Goal: Task Accomplishment & Management: Use online tool/utility

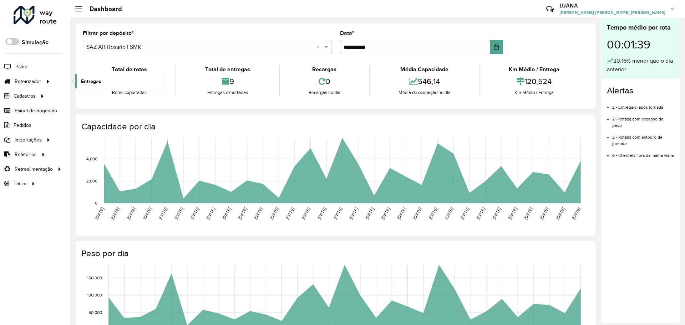
click at [84, 78] on span "Entregas" at bounding box center [91, 81] width 20 height 7
click at [92, 85] on link "Entregas" at bounding box center [118, 81] width 87 height 14
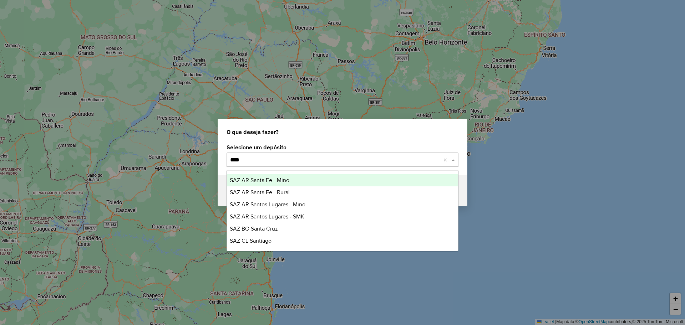
type input "*****"
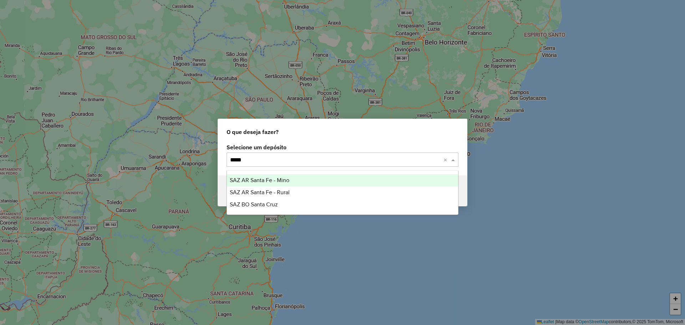
click at [291, 177] on div "SAZ AR Santa Fe - Mino" at bounding box center [342, 181] width 231 height 12
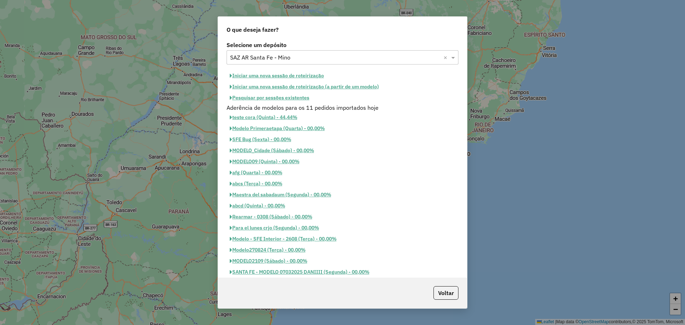
click at [284, 74] on button "Iniciar uma nova sessão de roteirização" at bounding box center [277, 75] width 101 height 11
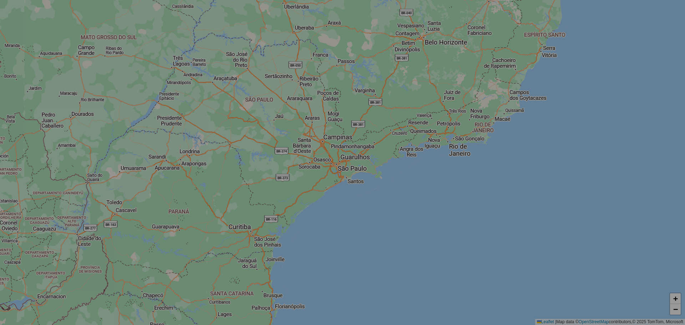
select select "*"
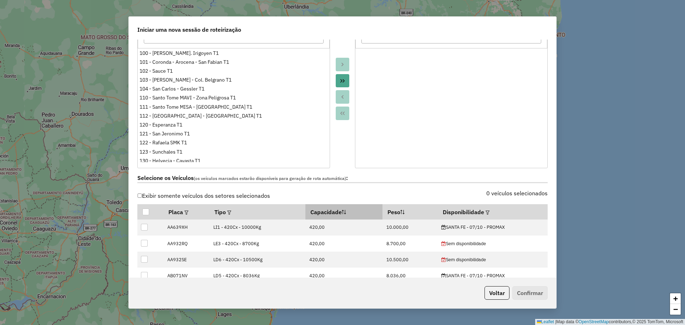
scroll to position [178, 0]
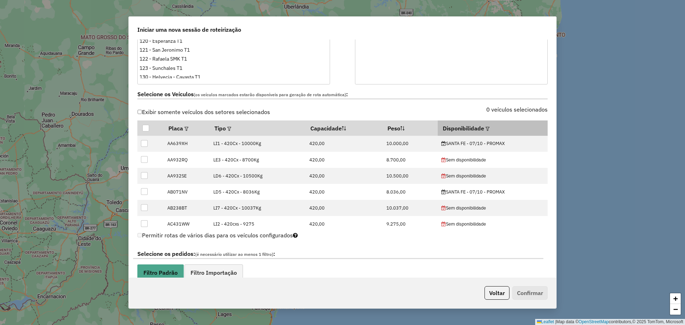
click at [486, 127] on em at bounding box center [488, 129] width 4 height 4
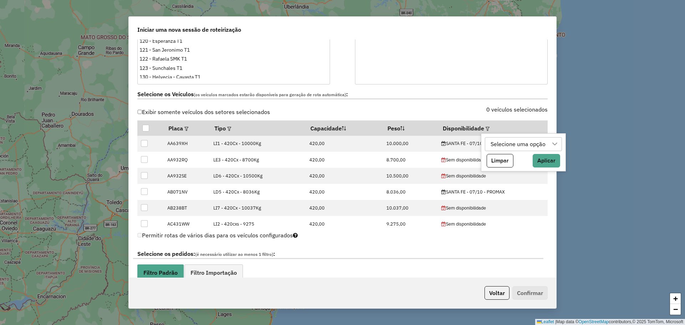
click at [506, 145] on div "Selecione uma opção" at bounding box center [518, 145] width 60 height 14
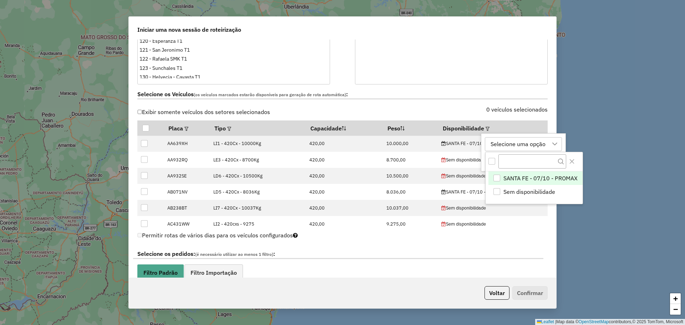
click at [516, 174] on span "SANTA FE - 07/10 - PROMAX" at bounding box center [541, 178] width 74 height 9
click at [574, 161] on icon "Close" at bounding box center [572, 162] width 6 height 6
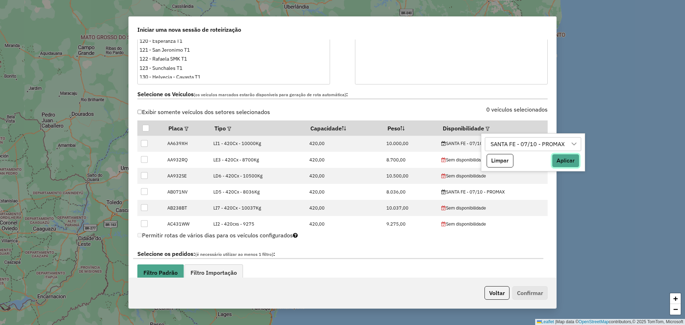
click at [572, 160] on button "Aplicar" at bounding box center [565, 161] width 27 height 14
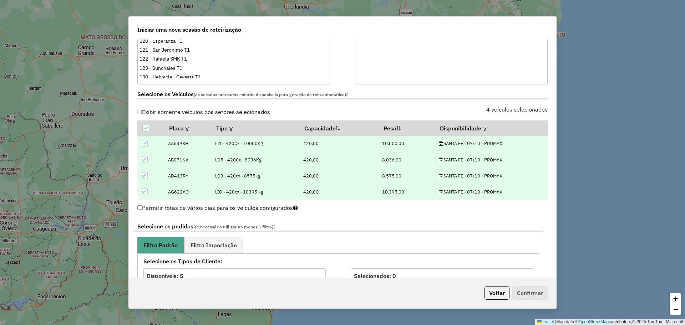
click at [337, 84] on div at bounding box center [342, 4] width 25 height 159
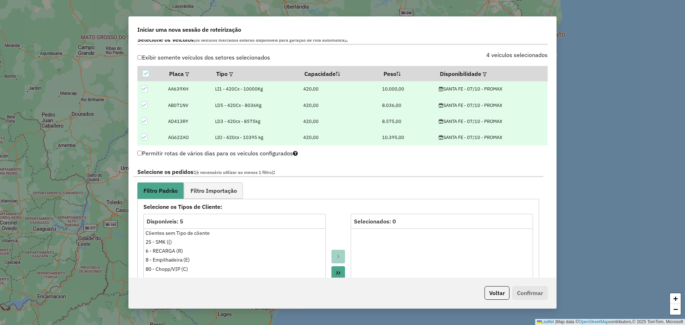
scroll to position [268, 0]
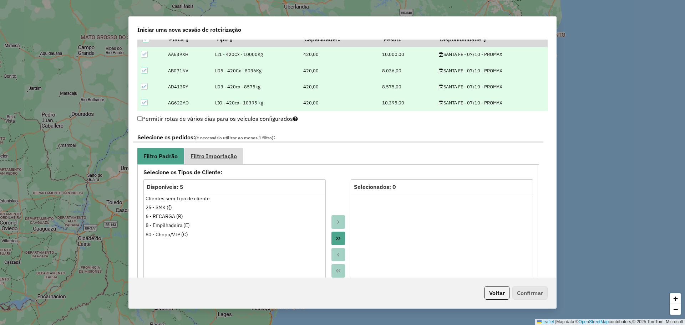
click at [219, 161] on link "Filtro Importação" at bounding box center [214, 156] width 59 height 16
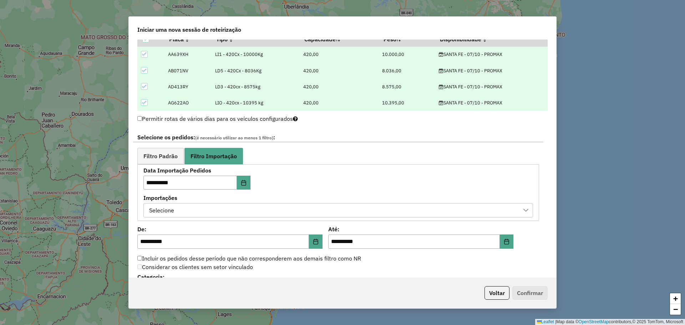
click at [298, 207] on div "Selecione" at bounding box center [333, 211] width 373 height 14
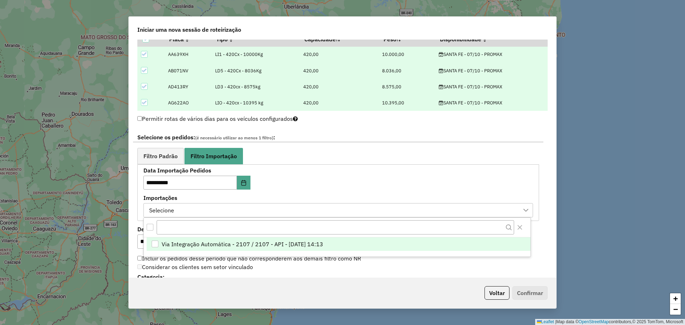
click at [277, 239] on li "Via Integração Automática - 2107 / 2107 - API - 06/10/2025 14:13" at bounding box center [339, 245] width 384 height 14
click at [498, 178] on div "**********" at bounding box center [338, 193] width 390 height 50
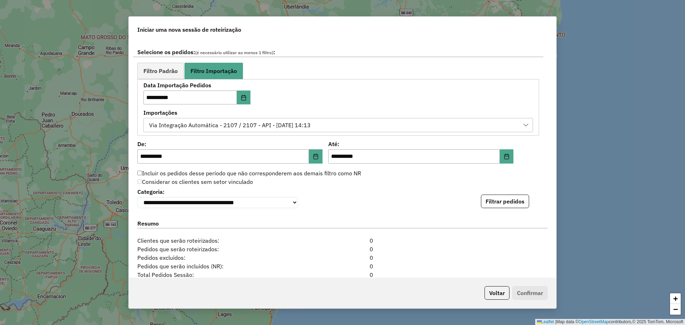
scroll to position [357, 0]
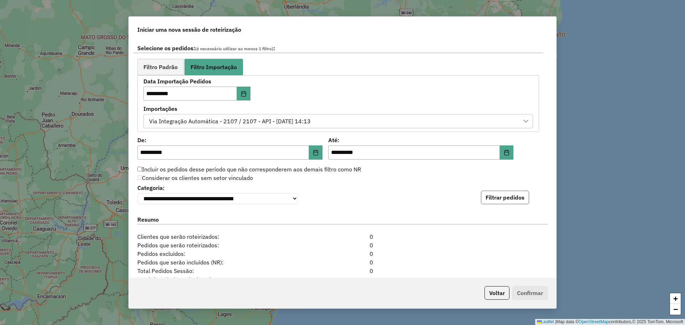
click at [495, 204] on button "Filtrar pedidos" at bounding box center [505, 198] width 48 height 14
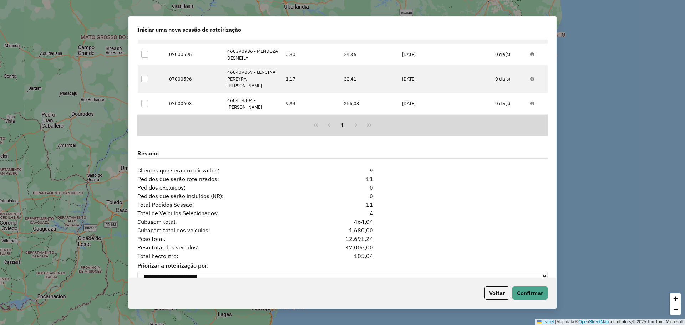
scroll to position [587, 0]
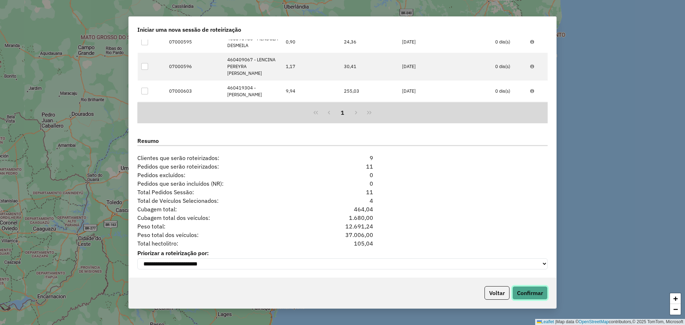
click at [537, 293] on button "Confirmar" at bounding box center [529, 294] width 35 height 14
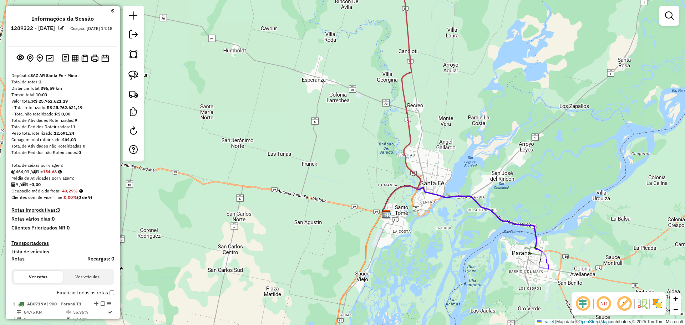
click at [406, 79] on icon at bounding box center [402, 91] width 38 height 247
select select "**********"
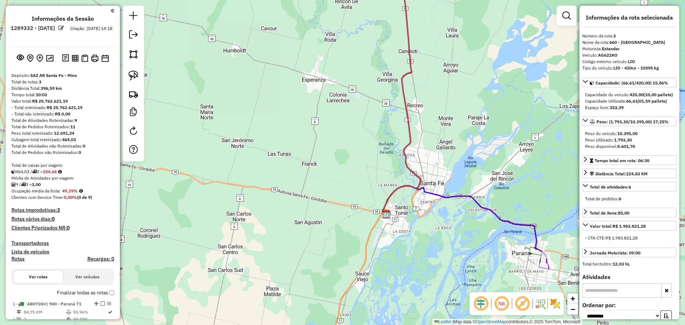
scroll to position [128, 0]
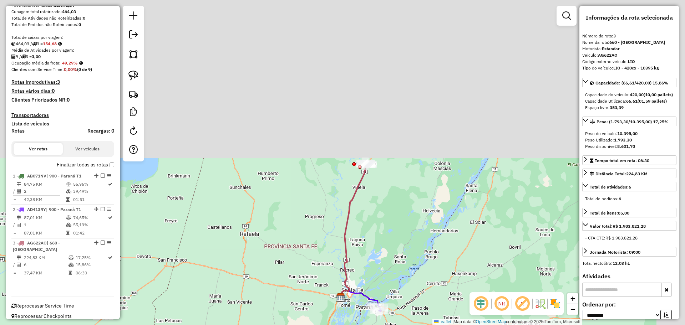
drag, startPoint x: 451, startPoint y: 35, endPoint x: 390, endPoint y: 235, distance: 209.6
click at [390, 240] on div "Janela de atendimento Grade de atendimento Capacidade Transportadoras Veículos …" at bounding box center [342, 162] width 685 height 325
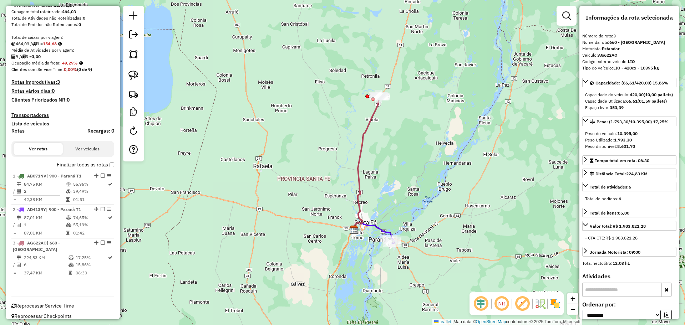
drag, startPoint x: 393, startPoint y: 187, endPoint x: 406, endPoint y: 110, distance: 78.2
click at [406, 110] on div "Janela de atendimento Grade de atendimento Capacidade Transportadoras Veículos …" at bounding box center [342, 162] width 685 height 325
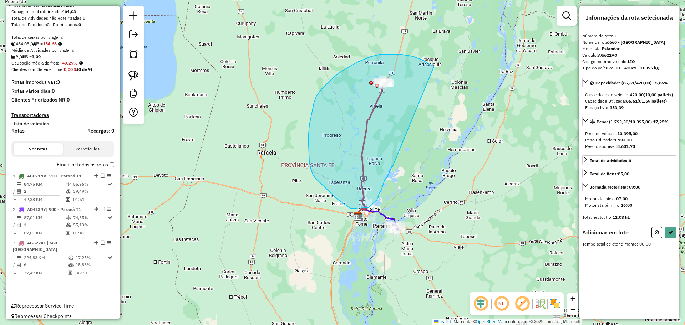
drag, startPoint x: 393, startPoint y: 167, endPoint x: 443, endPoint y: 73, distance: 107.0
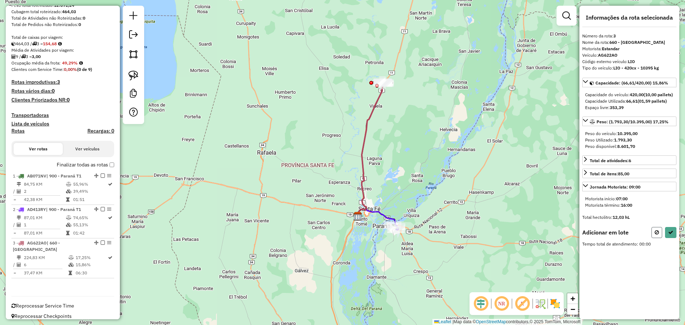
drag, startPoint x: 655, startPoint y: 237, endPoint x: 444, endPoint y: 203, distance: 214.0
click at [654, 237] on button at bounding box center [657, 232] width 11 height 11
select select "**********"
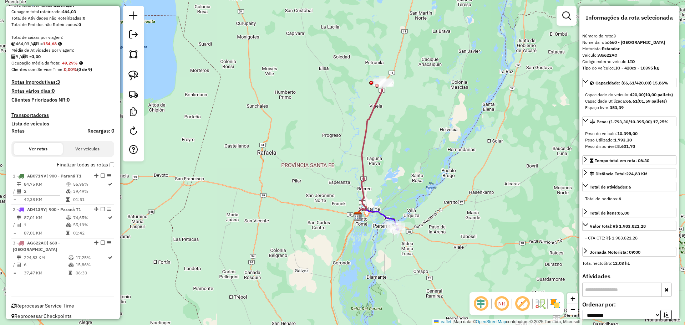
click at [364, 131] on icon at bounding box center [370, 150] width 27 height 133
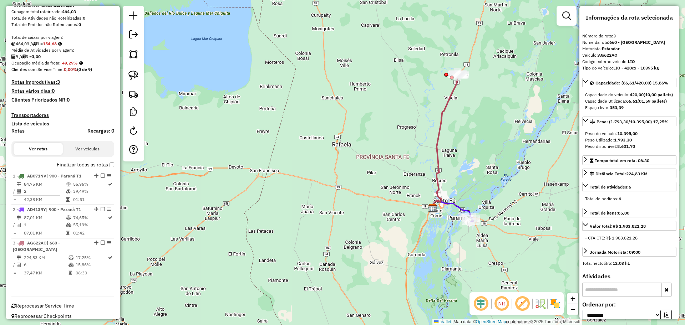
drag, startPoint x: 423, startPoint y: 137, endPoint x: 492, endPoint y: 113, distance: 73.0
click at [492, 113] on div "Janela de atendimento Grade de atendimento Capacidade Transportadoras Veículos …" at bounding box center [342, 162] width 685 height 325
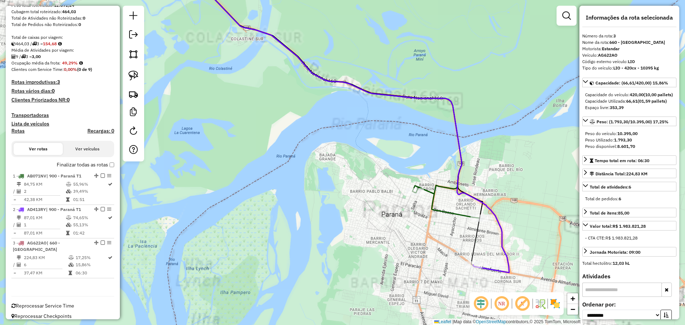
click at [459, 169] on icon at bounding box center [267, 120] width 485 height 305
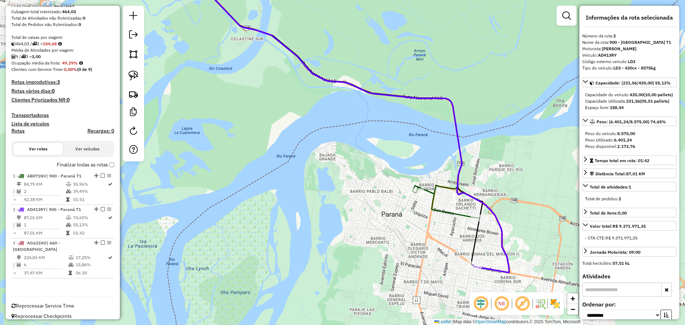
click at [198, 147] on div "Janela de atendimento Grade de atendimento Capacidade Transportadoras Veículos …" at bounding box center [342, 162] width 685 height 325
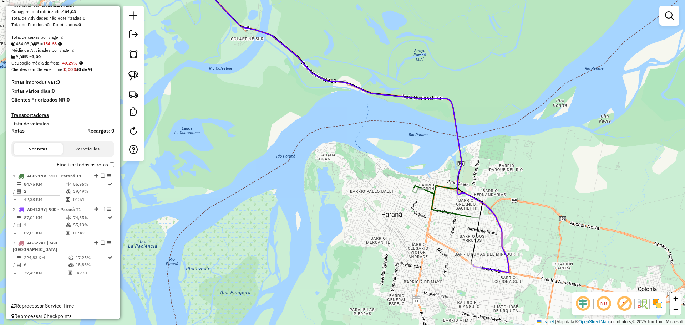
click at [451, 210] on icon at bounding box center [446, 202] width 67 height 32
select select "**********"
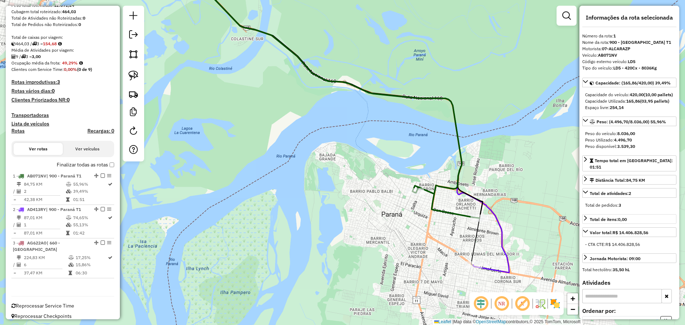
scroll to position [246, 0]
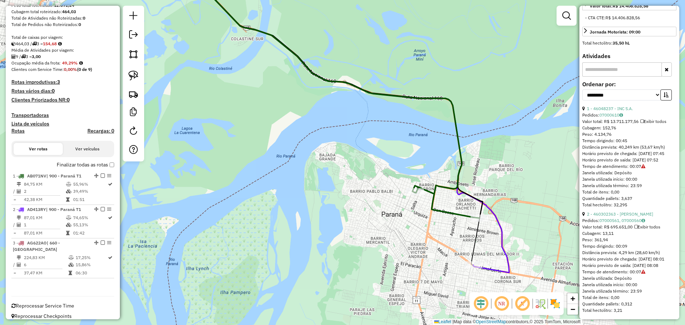
click at [497, 271] on icon at bounding box center [267, 120] width 485 height 305
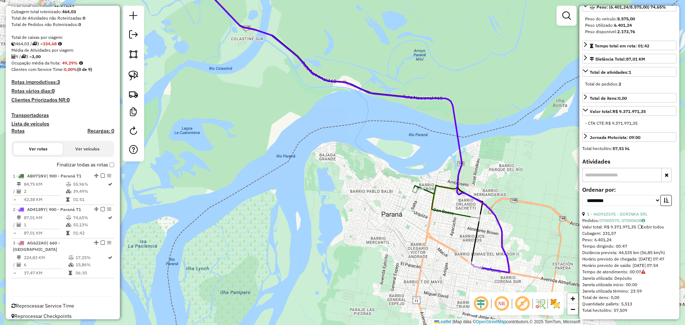
scroll to position [134, 0]
click at [489, 268] on icon at bounding box center [267, 120] width 485 height 305
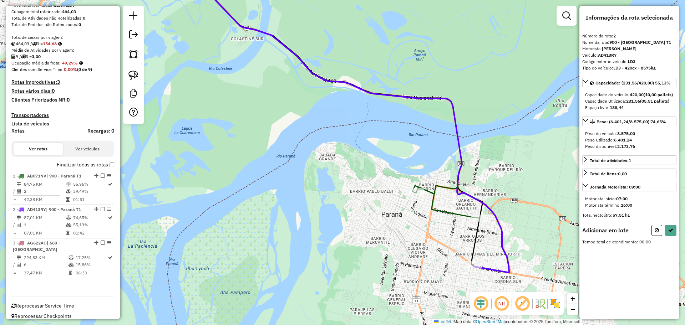
scroll to position [0, 0]
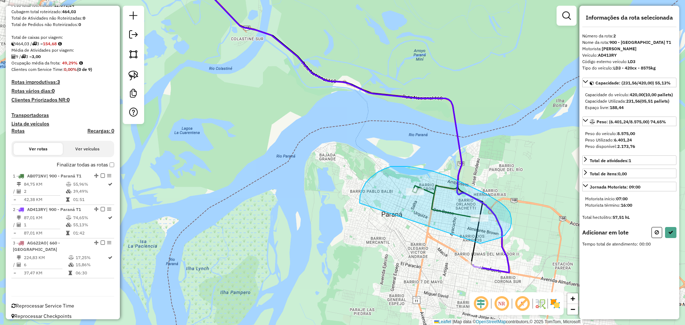
drag, startPoint x: 480, startPoint y: 244, endPoint x: 372, endPoint y: 217, distance: 111.7
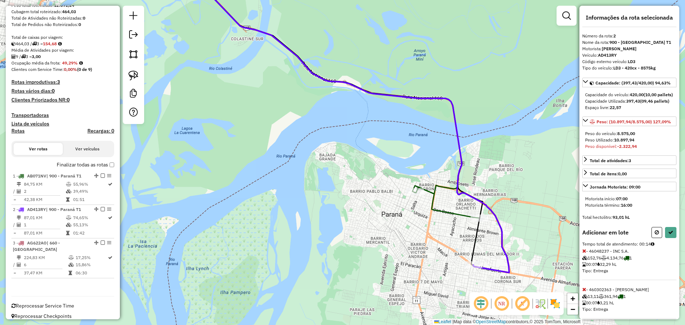
click at [584, 254] on icon at bounding box center [584, 251] width 4 height 5
click at [672, 238] on button at bounding box center [670, 232] width 11 height 11
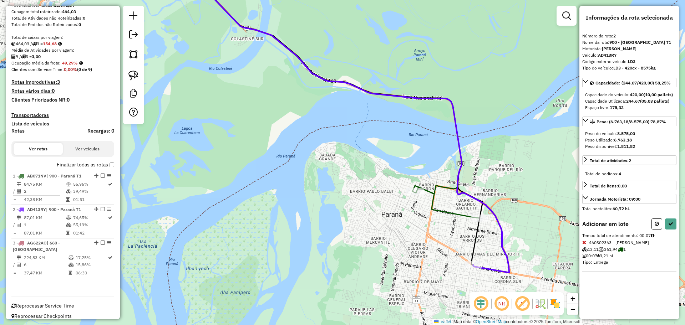
select select "**********"
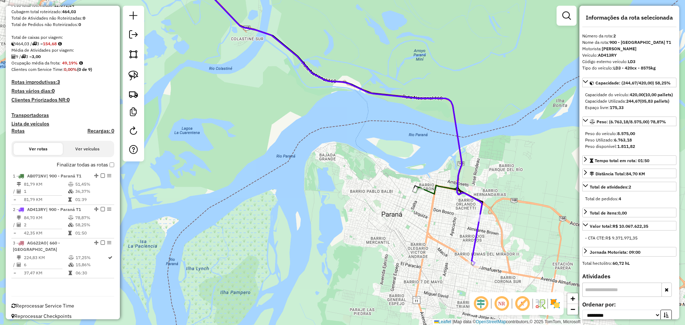
click at [430, 194] on icon at bounding box center [243, 81] width 437 height 227
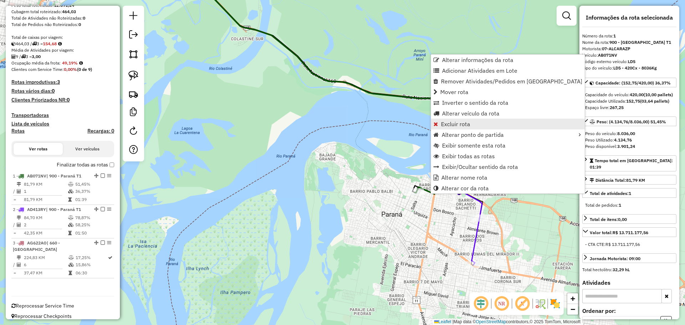
click at [459, 125] on span "Excluir rota" at bounding box center [455, 124] width 29 height 6
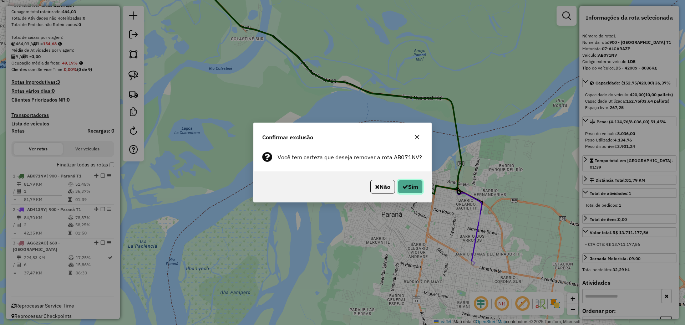
click at [409, 185] on button "Sim" at bounding box center [410, 187] width 25 height 14
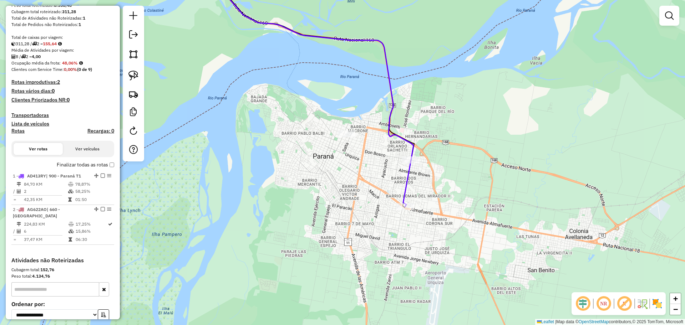
click at [405, 187] on icon at bounding box center [407, 183] width 8 height 47
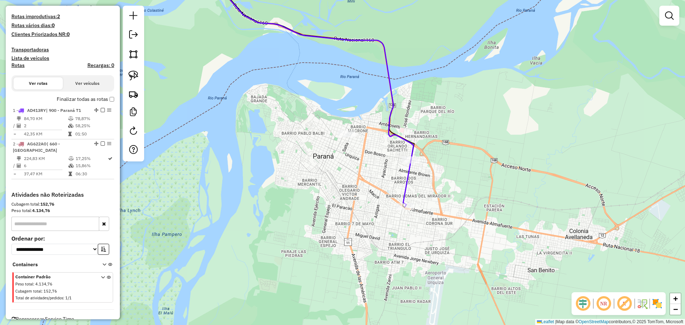
select select "**********"
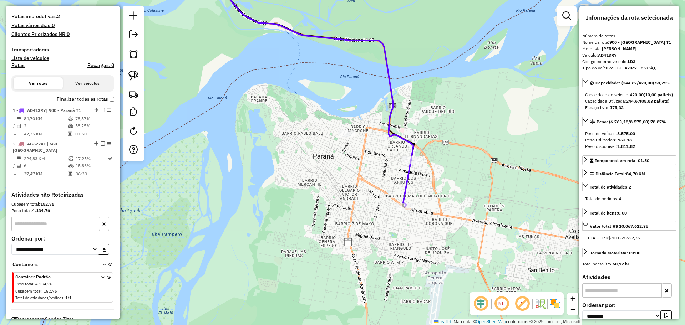
scroll to position [207, 0]
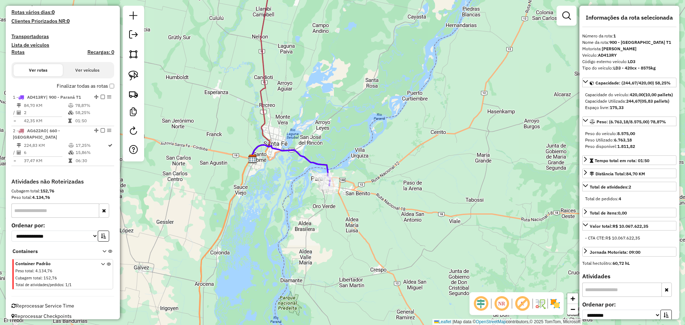
click at [262, 80] on icon at bounding box center [261, 64] width 21 height 192
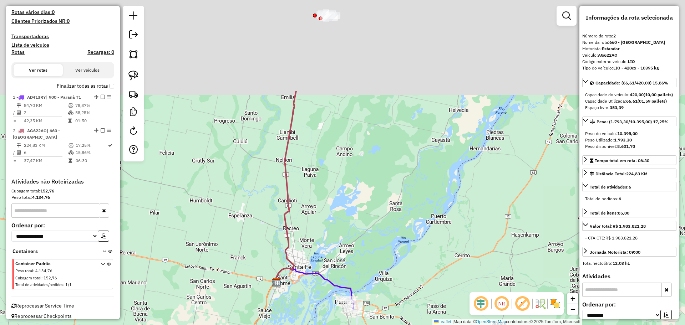
drag, startPoint x: 302, startPoint y: 62, endPoint x: 327, endPoint y: 193, distance: 132.6
click at [327, 193] on div "Janela de atendimento Grade de atendimento Capacidade Transportadoras Veículos …" at bounding box center [342, 162] width 685 height 325
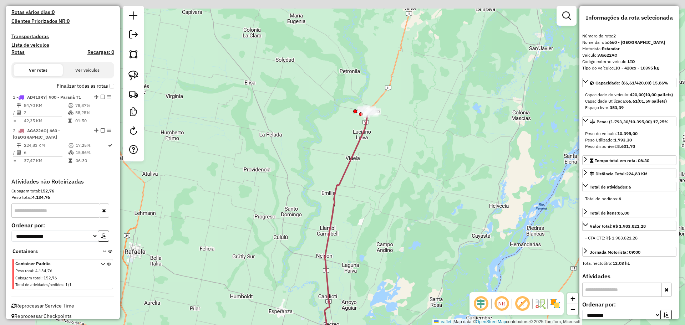
drag, startPoint x: 343, startPoint y: 131, endPoint x: 375, endPoint y: 207, distance: 82.3
click at [381, 218] on div "Janela de atendimento Grade de atendimento Capacidade Transportadoras Veículos …" at bounding box center [342, 162] width 685 height 325
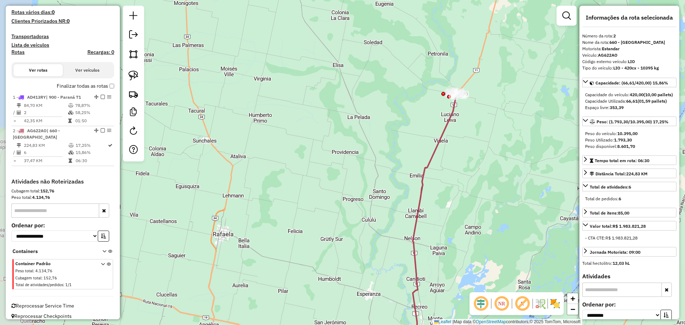
drag, startPoint x: 428, startPoint y: 172, endPoint x: 486, endPoint y: 163, distance: 58.6
click at [486, 163] on div "Janela de atendimento Grade de atendimento Capacidade Transportadoras Veículos …" at bounding box center [342, 162] width 685 height 325
click at [445, 129] on icon at bounding box center [431, 226] width 54 height 263
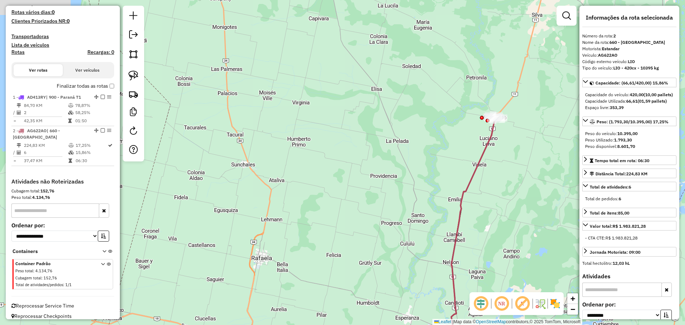
drag, startPoint x: 473, startPoint y: 148, endPoint x: 512, endPoint y: 172, distance: 45.7
click at [512, 172] on div "Janela de atendimento Grade de atendimento Capacidade Transportadoras Veículos …" at bounding box center [342, 162] width 685 height 325
click at [195, 192] on div "Janela de atendimento Grade de atendimento Capacidade Transportadoras Veículos …" at bounding box center [342, 162] width 685 height 325
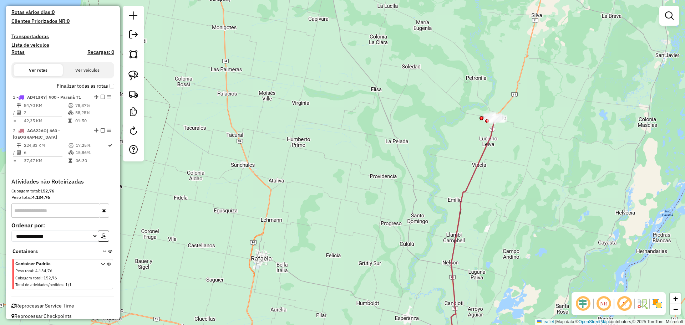
drag, startPoint x: 227, startPoint y: 171, endPoint x: 305, endPoint y: 165, distance: 78.7
click at [227, 171] on div "Janela de atendimento Grade de atendimento Capacidade Transportadoras Veículos …" at bounding box center [342, 162] width 685 height 325
click at [484, 151] on icon at bounding box center [473, 239] width 45 height 238
select select "**********"
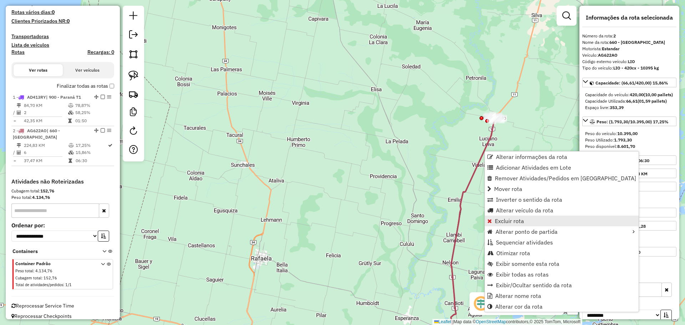
click at [506, 221] on span "Excluir rota" at bounding box center [509, 221] width 29 height 6
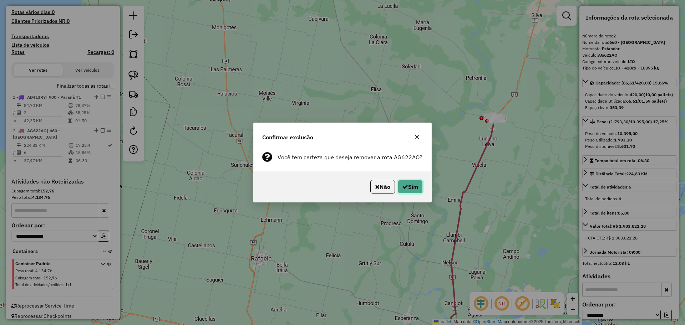
click at [414, 182] on button "Sim" at bounding box center [410, 187] width 25 height 14
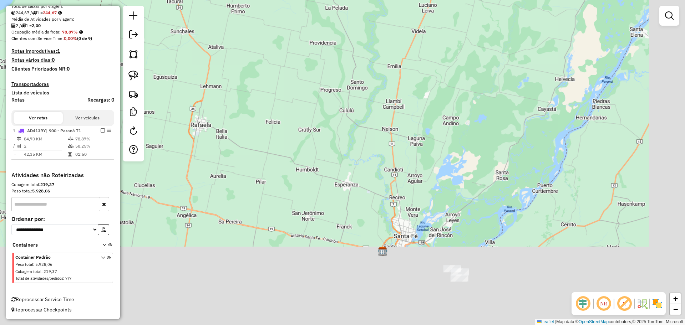
scroll to position [159, 0]
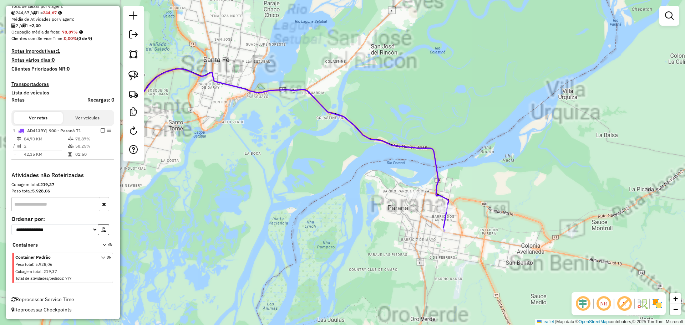
click at [406, 147] on icon at bounding box center [289, 139] width 317 height 140
select select "**********"
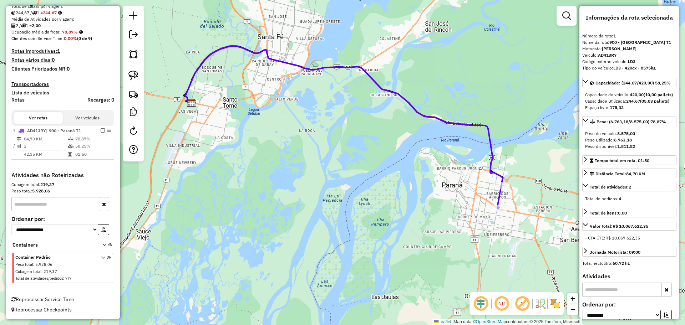
drag, startPoint x: 363, startPoint y: 207, endPoint x: 407, endPoint y: 199, distance: 45.2
click at [417, 184] on div "Janela de atendimento Grade de atendimento Capacidade Transportadoras Veículos …" at bounding box center [342, 162] width 685 height 325
click at [489, 158] on icon at bounding box center [344, 116] width 317 height 140
click at [588, 215] on icon at bounding box center [586, 212] width 6 height 6
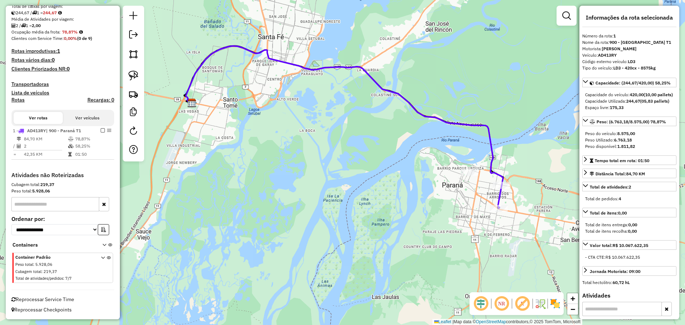
click at [491, 172] on icon at bounding box center [344, 116] width 317 height 140
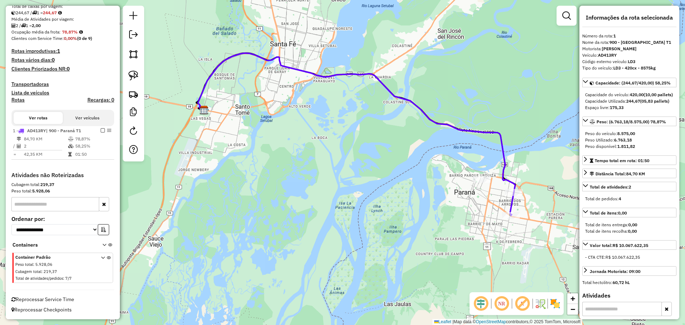
drag, startPoint x: 488, startPoint y: 209, endPoint x: 500, endPoint y: 216, distance: 14.1
click at [500, 216] on div "Janela de atendimento Grade de atendimento Capacidade Transportadoras Veículos …" at bounding box center [342, 162] width 685 height 325
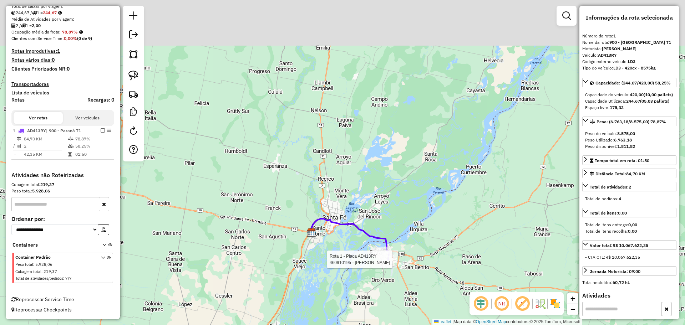
drag, startPoint x: 358, startPoint y: 64, endPoint x: 368, endPoint y: 239, distance: 175.9
click at [368, 239] on div "Rota 1 - Placa AD413RY 460910195 - DORINKA SRL Janela de atendimento Grade de a…" at bounding box center [342, 162] width 685 height 325
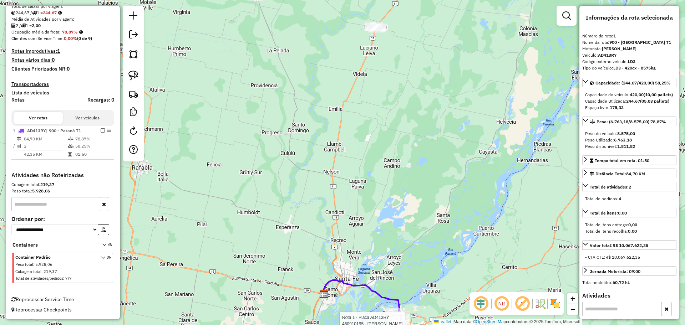
click at [343, 130] on div "Rota 1 - Placa AD413RY 460910195 - DORINKA SRL Janela de atendimento Grade de a…" at bounding box center [342, 162] width 685 height 325
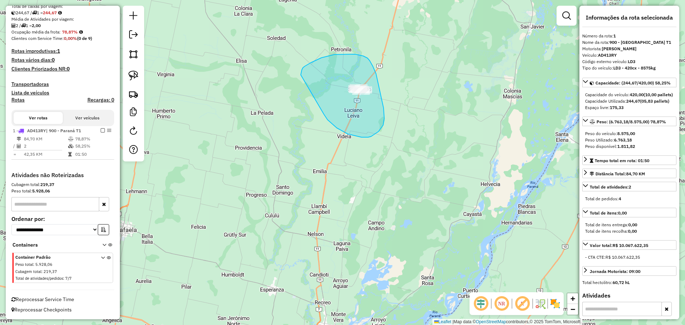
drag, startPoint x: 337, startPoint y: 128, endPoint x: 297, endPoint y: 82, distance: 61.2
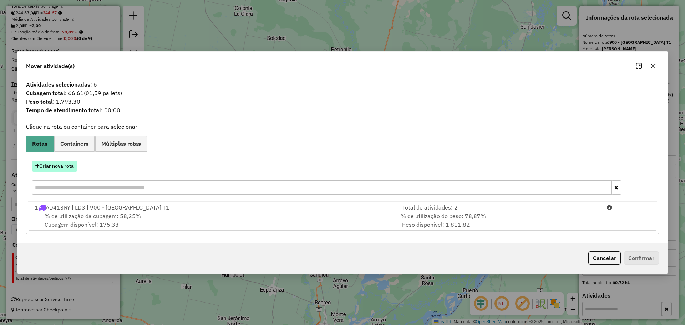
click at [72, 169] on button "Criar nova rota" at bounding box center [54, 166] width 45 height 11
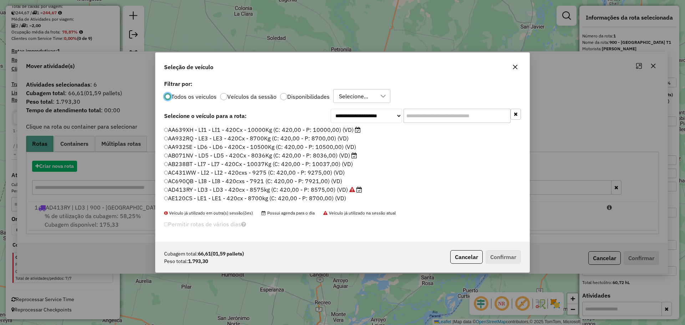
scroll to position [4, 2]
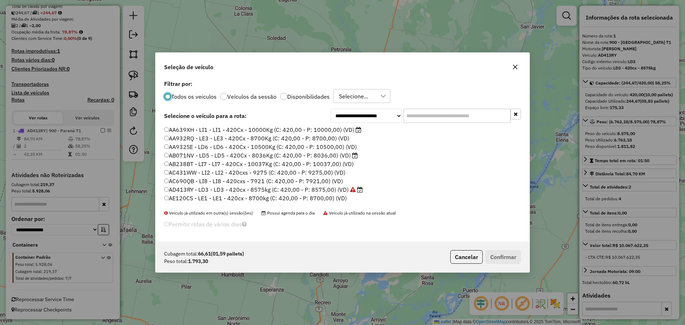
drag, startPoint x: 307, startPoint y: 96, endPoint x: 370, endPoint y: 108, distance: 64.3
click at [307, 96] on label "Disponibilidades" at bounding box center [308, 97] width 42 height 6
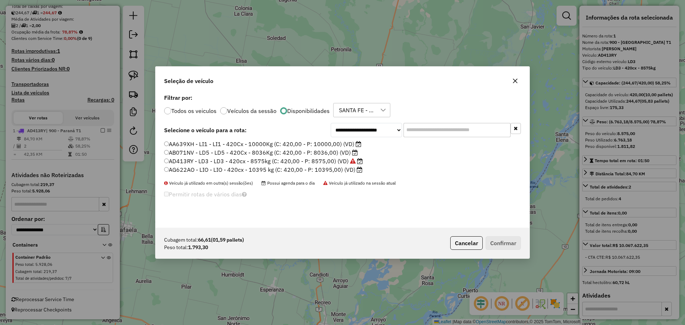
drag, startPoint x: 427, startPoint y: 130, endPoint x: 424, endPoint y: 132, distance: 3.9
click at [426, 131] on input "text" at bounding box center [457, 130] width 107 height 14
drag, startPoint x: 237, startPoint y: 173, endPoint x: 247, endPoint y: 174, distance: 9.7
click at [237, 173] on label "AG622AO - LIO - LIO - 420cx - 10395 kg (C: 420,00 - P: 10395,00) (VD)" at bounding box center [263, 170] width 198 height 9
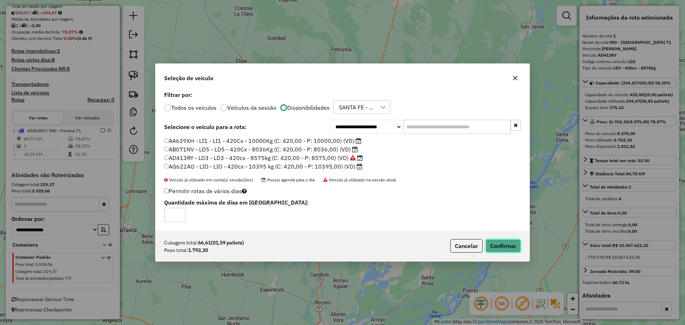
click at [514, 249] on button "Confirmar" at bounding box center [503, 246] width 35 height 14
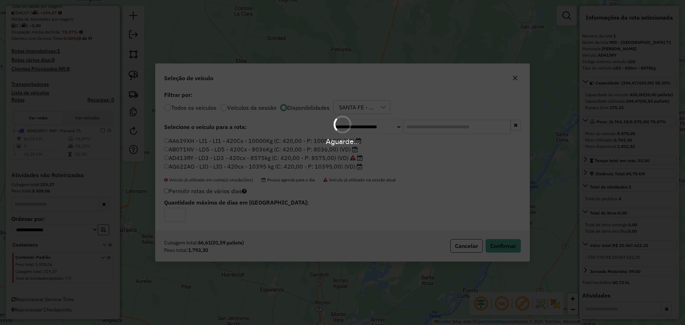
scroll to position [207, 0]
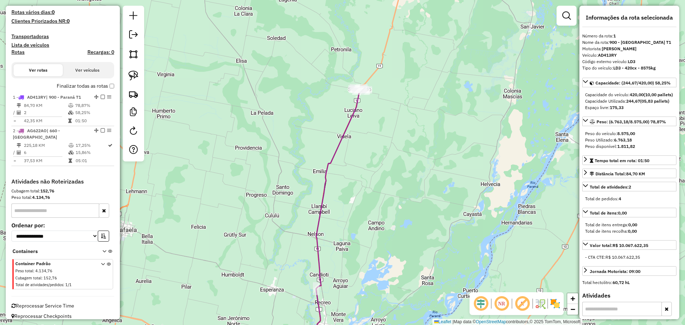
click at [358, 108] on icon at bounding box center [334, 224] width 54 height 266
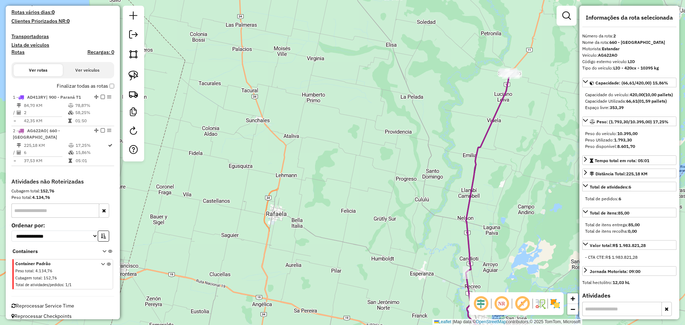
drag, startPoint x: 403, startPoint y: 150, endPoint x: 550, endPoint y: 136, distance: 148.4
click at [551, 136] on div "Janela de atendimento Grade de atendimento Capacidade Transportadoras Veículos …" at bounding box center [342, 162] width 685 height 325
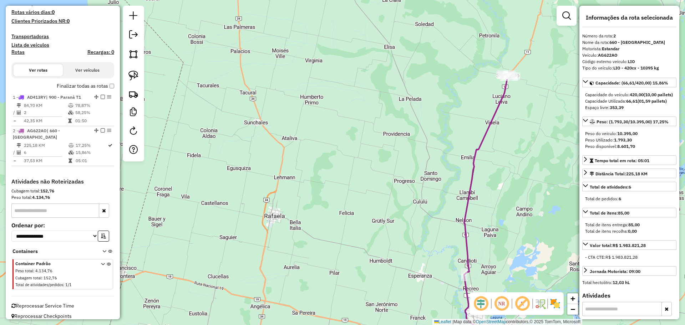
click at [503, 101] on icon at bounding box center [482, 210] width 54 height 266
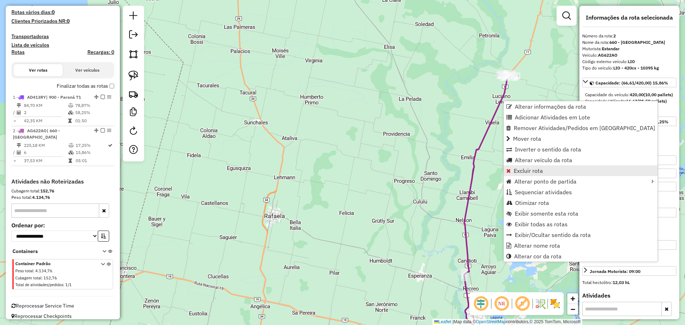
click at [542, 168] on span "Excluir rota" at bounding box center [528, 171] width 29 height 6
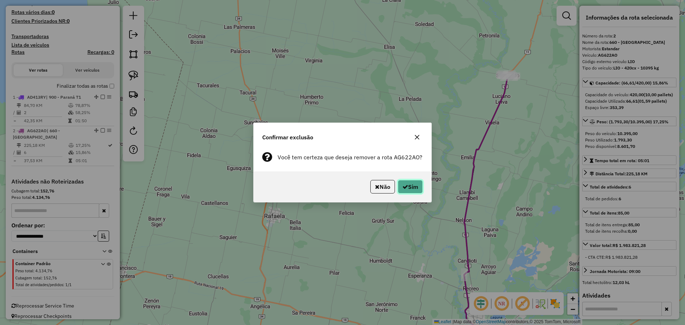
click at [415, 187] on button "Sim" at bounding box center [410, 187] width 25 height 14
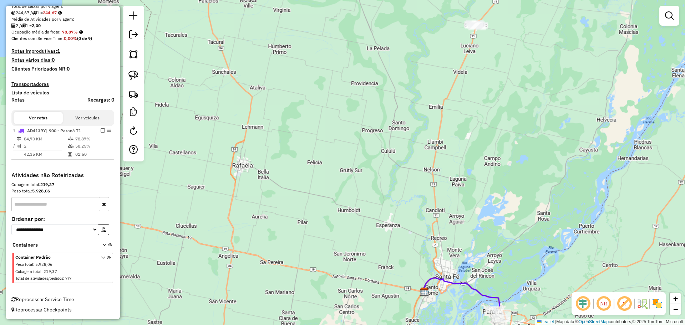
scroll to position [159, 0]
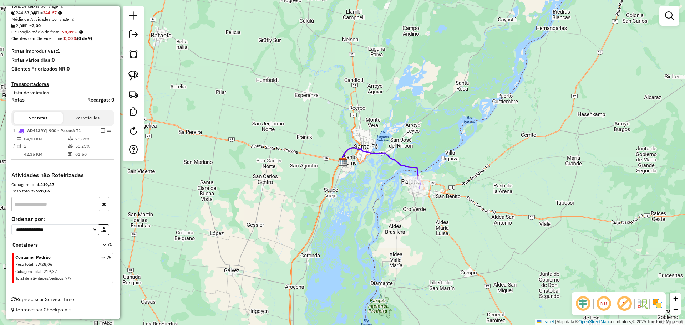
drag, startPoint x: 201, startPoint y: 275, endPoint x: 205, endPoint y: 275, distance: 3.9
click at [202, 275] on div "Janela de atendimento Grade de atendimento Capacidade Transportadoras Veículos …" at bounding box center [342, 162] width 685 height 325
click at [393, 162] on icon at bounding box center [381, 165] width 79 height 35
select select "**********"
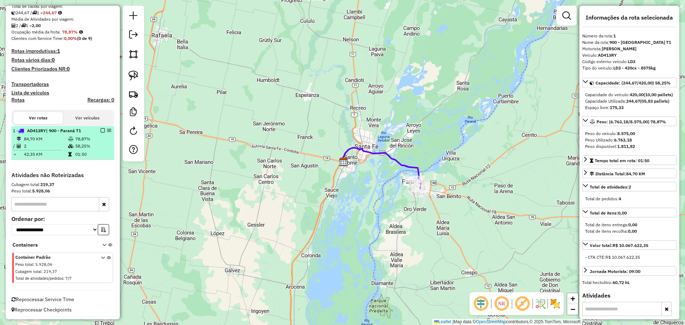
click at [100, 133] on div "1 - AD413RY | 900 - Paraná T1" at bounding box center [63, 131] width 100 height 6
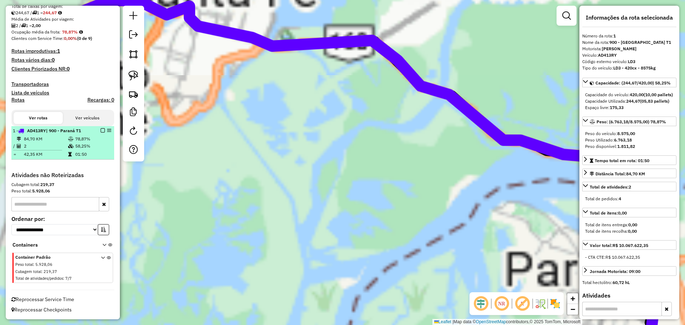
click at [100, 133] on div "1 - AD413RY | 900 - Paraná T1" at bounding box center [63, 131] width 100 height 6
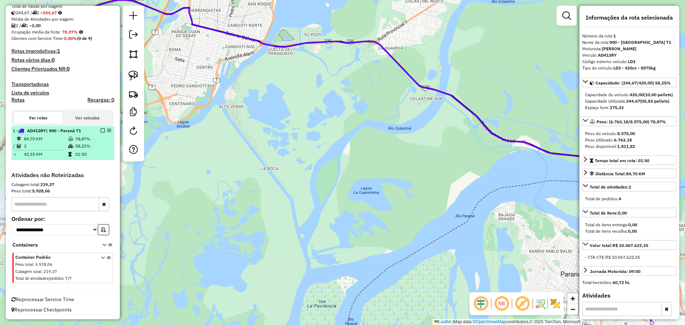
click at [101, 131] on em at bounding box center [103, 130] width 4 height 4
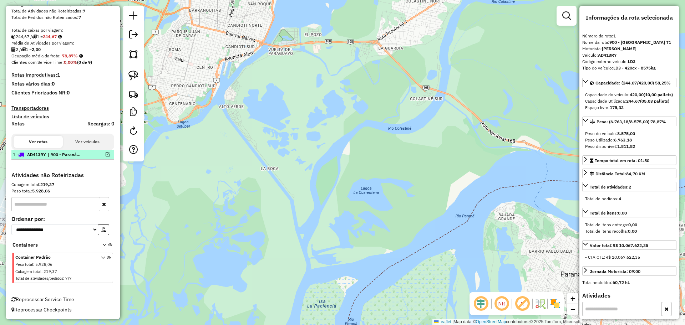
click at [107, 156] on em at bounding box center [108, 154] width 4 height 4
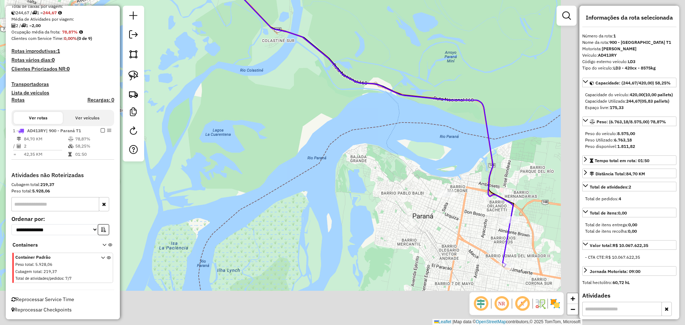
drag, startPoint x: 390, startPoint y: 153, endPoint x: 230, endPoint y: 91, distance: 172.0
click at [230, 91] on div "Janela de atendimento Grade de atendimento Capacidade Transportadoras Veículos …" at bounding box center [342, 162] width 685 height 325
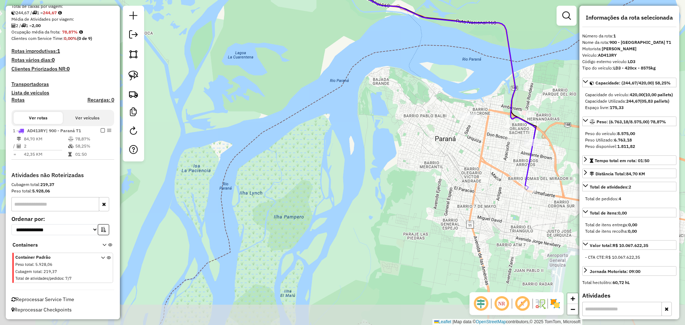
drag, startPoint x: 358, startPoint y: 239, endPoint x: 405, endPoint y: 171, distance: 82.1
click at [405, 171] on div "Janela de atendimento Grade de atendimento Capacidade Transportadoras Veículos …" at bounding box center [342, 162] width 685 height 325
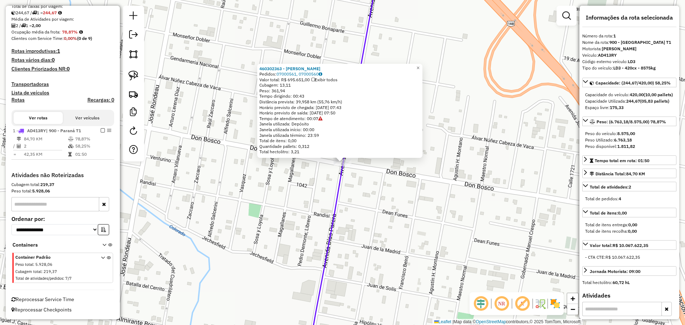
drag, startPoint x: 338, startPoint y: 73, endPoint x: 261, endPoint y: 69, distance: 77.2
click at [261, 69] on div "460302363 - DORINKA SRL Pedidos: 07000561, 07000560 Valor total: R$ 695.651,00 …" at bounding box center [339, 111] width 165 height 95
copy div "460302363 - DORINKA SRL Pedidos: 07000561, 07000560"
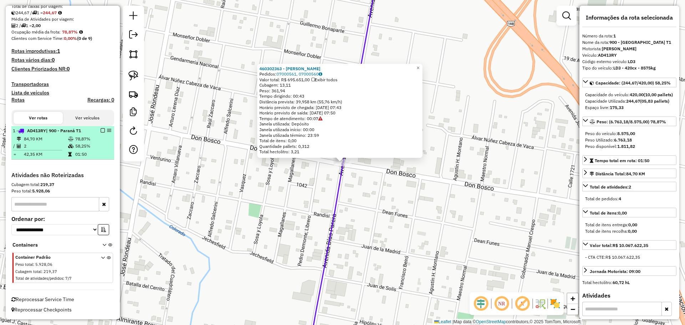
click at [102, 132] on em at bounding box center [103, 130] width 4 height 4
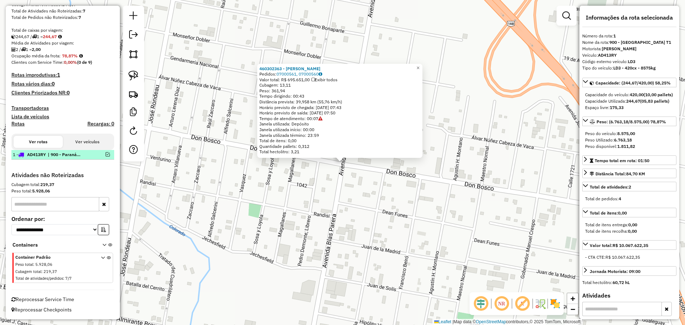
scroll to position [135, 0]
click at [132, 30] on em at bounding box center [133, 34] width 9 height 9
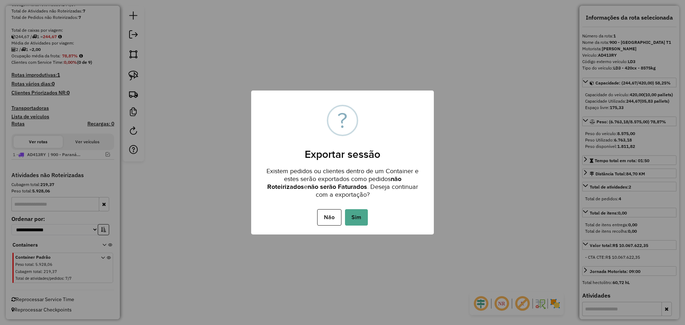
click at [228, 202] on div "× ? Exportar sessão Existem pedidos ou clientes dentro de um Container e estes …" at bounding box center [342, 162] width 685 height 325
drag, startPoint x: 362, startPoint y: 213, endPoint x: 358, endPoint y: 216, distance: 4.9
click at [362, 213] on button "Sim" at bounding box center [356, 217] width 23 height 16
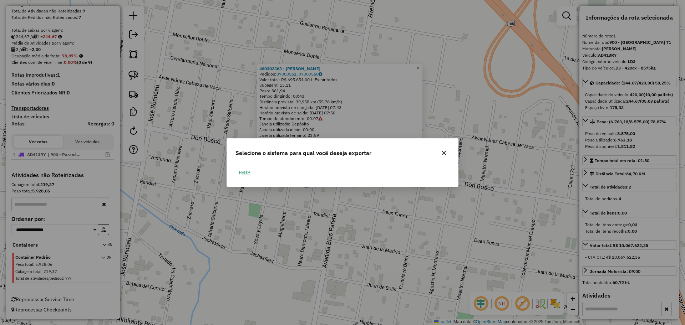
click at [247, 175] on button "ERP" at bounding box center [245, 172] width 18 height 11
select select "*********"
select select "**"
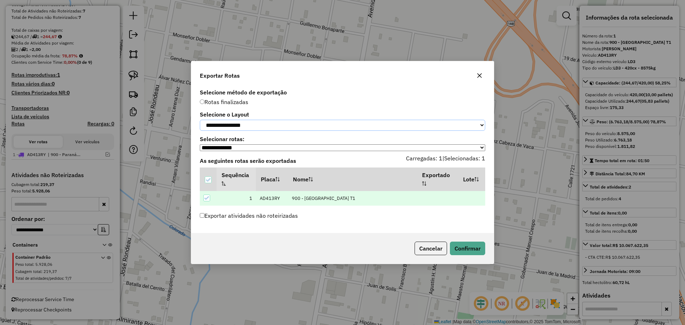
click at [276, 124] on select "**********" at bounding box center [343, 125] width 286 height 11
select select "*********"
click at [200, 120] on select "**********" at bounding box center [343, 125] width 286 height 11
click at [466, 249] on button "Confirmar" at bounding box center [467, 249] width 35 height 14
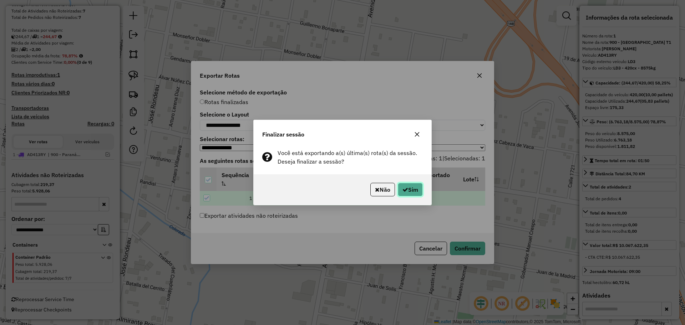
click at [408, 187] on button "Sim" at bounding box center [410, 190] width 25 height 14
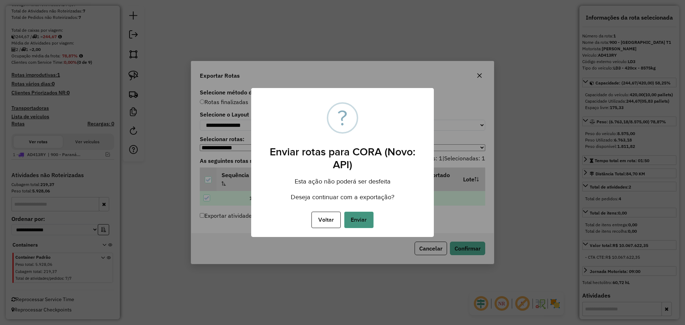
click at [358, 221] on button "Enviar" at bounding box center [358, 220] width 29 height 16
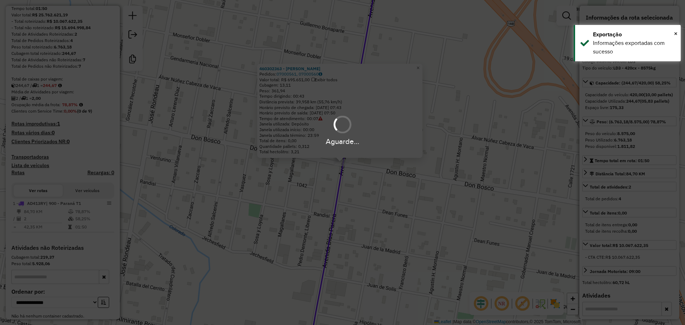
scroll to position [143, 0]
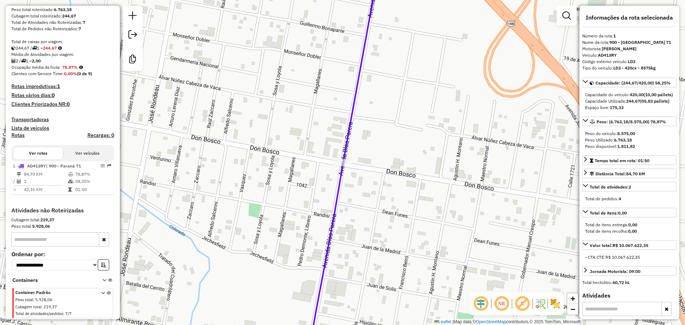
click at [351, 131] on icon at bounding box center [361, 65] width 36 height 195
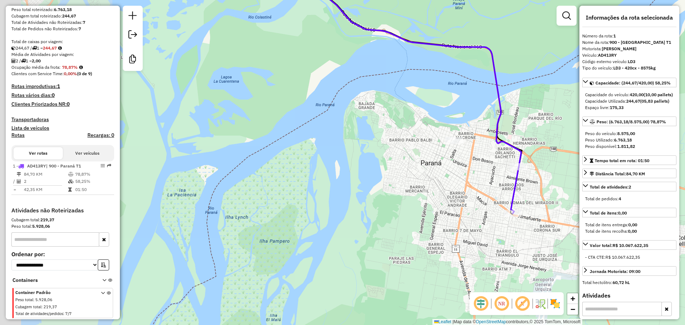
drag, startPoint x: 417, startPoint y: 198, endPoint x: 540, endPoint y: 205, distance: 123.3
click at [540, 205] on div "Janela de atendimento Grade de atendimento Capacidade Transportadoras Veículos …" at bounding box center [342, 162] width 685 height 325
drag, startPoint x: 657, startPoint y: 110, endPoint x: 644, endPoint y: 105, distance: 14.0
click at [644, 105] on div "Capacidade Utilizada: 244,67 (05,83 pallets)" at bounding box center [629, 101] width 89 height 6
copy strong "05,83"
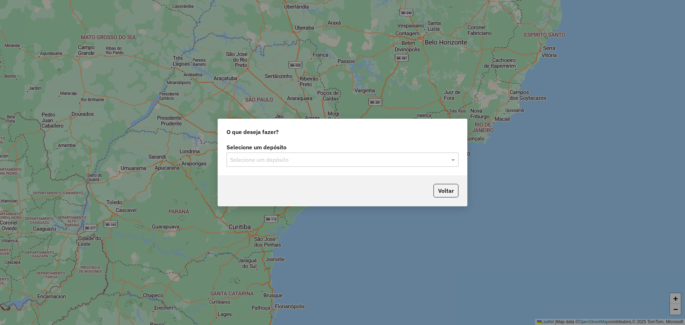
drag, startPoint x: 248, startPoint y: 138, endPoint x: 259, endPoint y: 122, distance: 19.3
click at [248, 138] on div "O que deseja fazer?" at bounding box center [342, 130] width 249 height 23
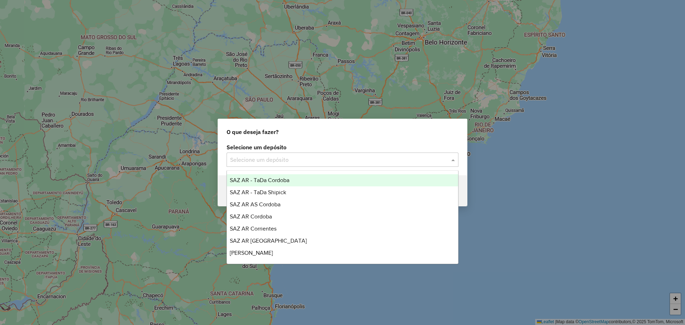
click at [352, 159] on input "text" at bounding box center [335, 160] width 211 height 9
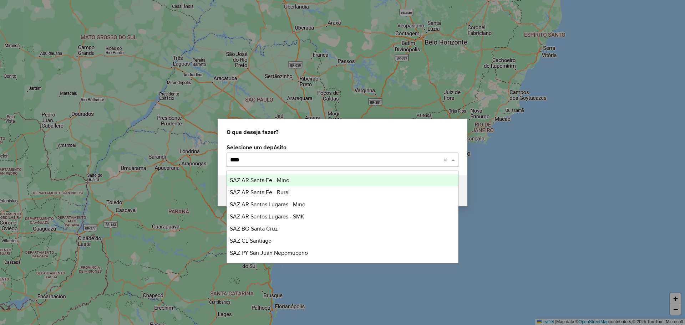
type input "*****"
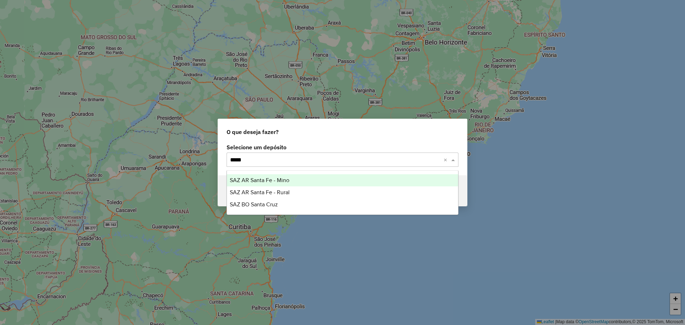
click at [348, 181] on div "SAZ AR Santa Fe - Mino" at bounding box center [342, 181] width 231 height 12
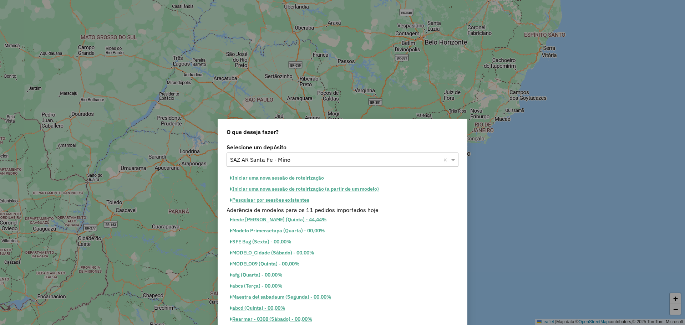
click at [289, 200] on button "Pesquisar por sessões existentes" at bounding box center [270, 200] width 86 height 11
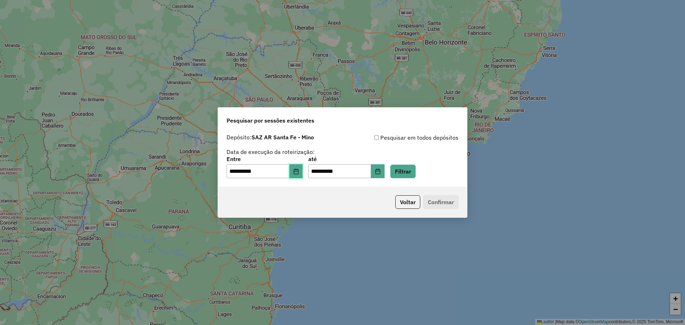
click at [299, 173] on icon "Choose Date" at bounding box center [296, 172] width 6 height 6
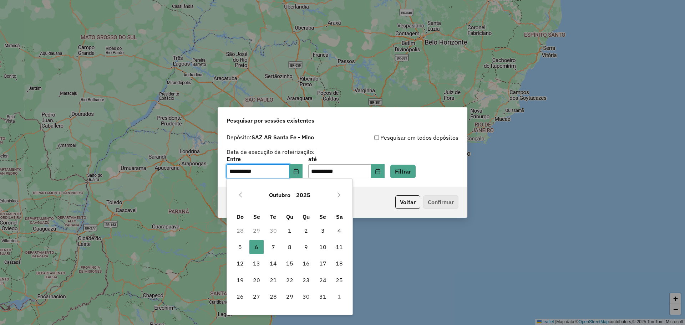
click at [274, 235] on td "30" at bounding box center [273, 230] width 16 height 16
click at [244, 194] on button "Previous Month" at bounding box center [240, 195] width 11 height 11
click at [273, 296] on span "30" at bounding box center [273, 297] width 14 height 14
type input "**********"
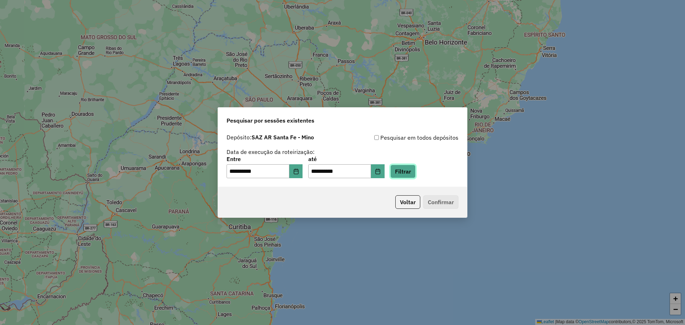
click at [414, 171] on button "Filtrar" at bounding box center [402, 172] width 25 height 14
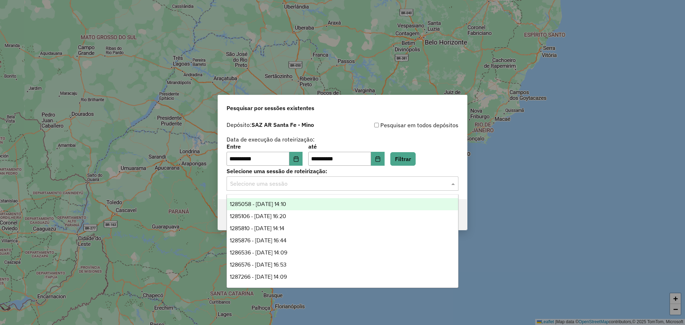
click at [398, 181] on input "text" at bounding box center [335, 184] width 211 height 9
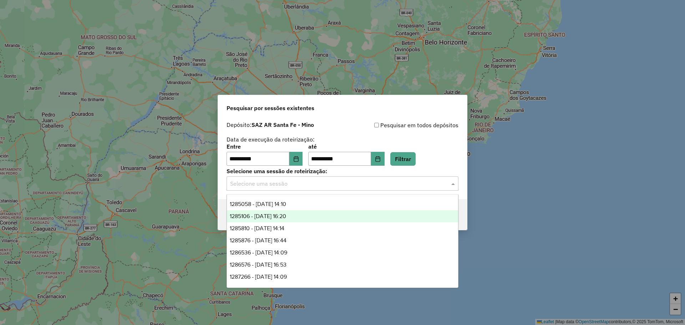
click at [333, 216] on div "1285106 - 30/09/2025 16:20" at bounding box center [342, 217] width 231 height 12
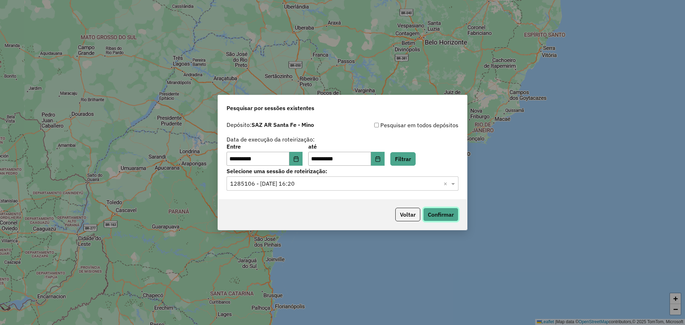
click at [438, 212] on button "Confirmar" at bounding box center [440, 215] width 35 height 14
click at [374, 183] on input "text" at bounding box center [335, 184] width 211 height 9
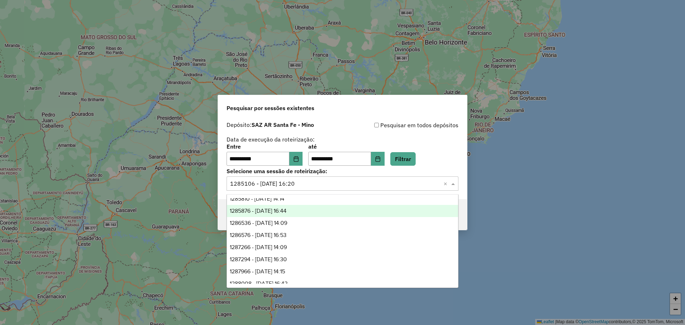
scroll to position [45, 0]
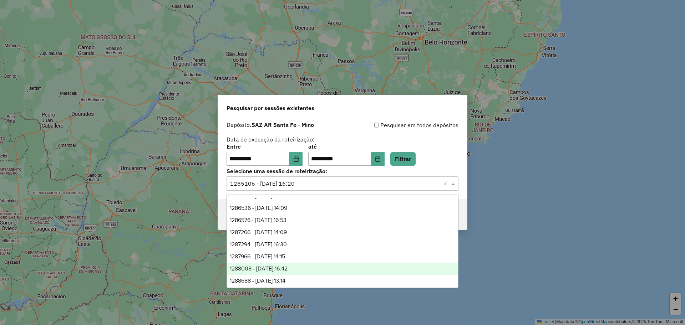
click at [288, 268] on span "1288008 - 04/10/2025 16:42" at bounding box center [259, 269] width 58 height 6
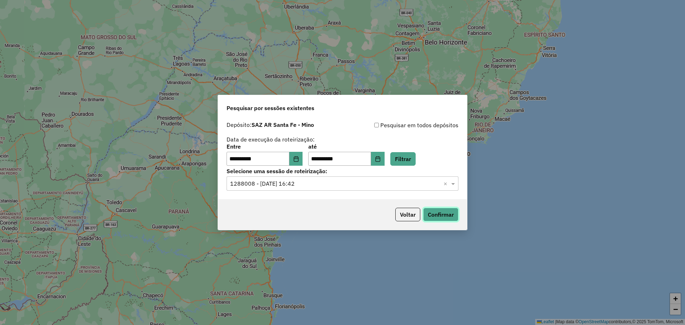
click at [441, 214] on button "Confirmar" at bounding box center [440, 215] width 35 height 14
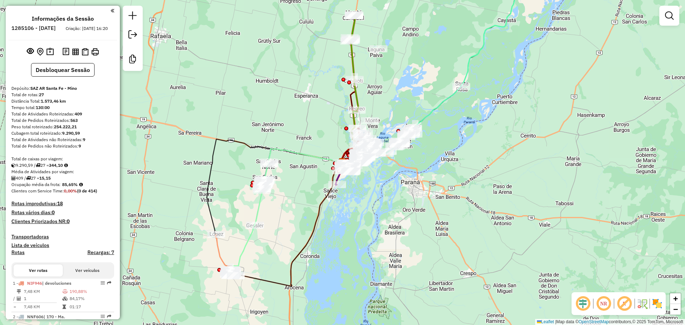
click at [243, 252] on icon at bounding box center [247, 230] width 34 height 90
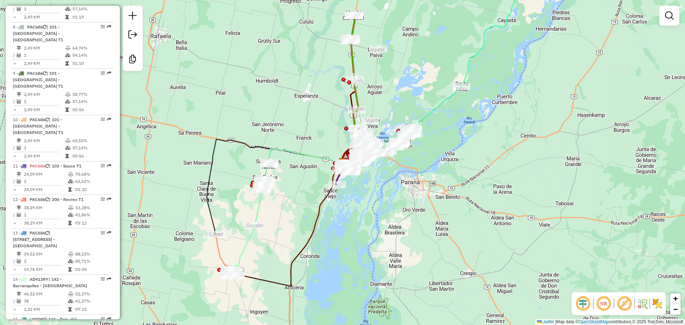
select select "**********"
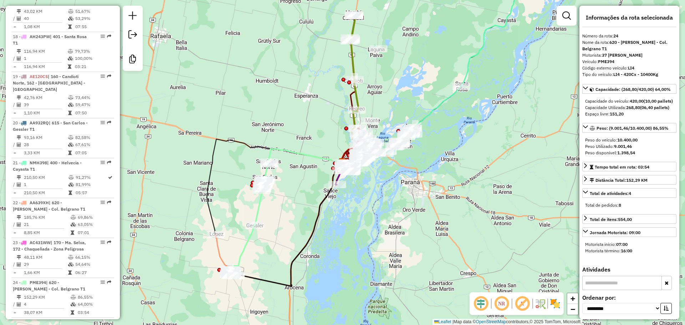
scroll to position [1206, 0]
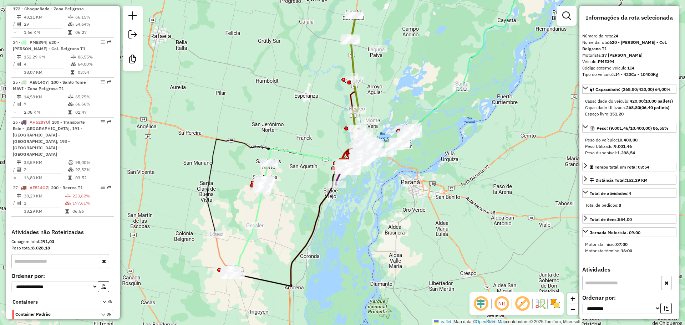
click at [216, 253] on icon at bounding box center [280, 227] width 128 height 118
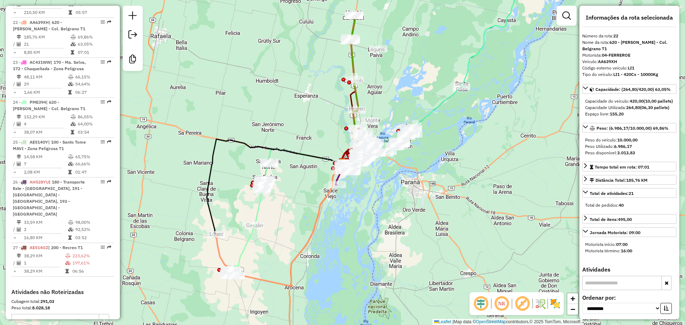
scroll to position [1119, 0]
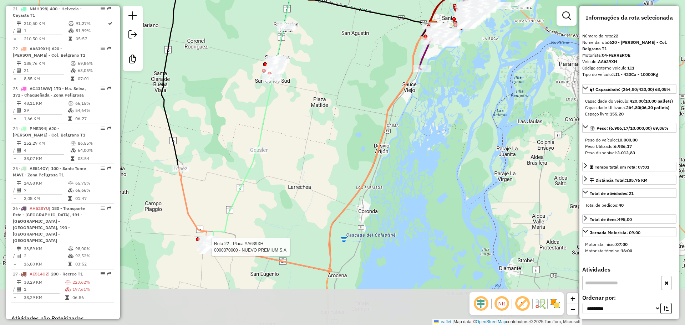
drag, startPoint x: 238, startPoint y: 267, endPoint x: 259, endPoint y: 195, distance: 74.6
click at [259, 195] on div "Rota 22 - Placa AA639XH 0000370000 - NUEVO PREMIUM S.A. Janela de atendimento G…" at bounding box center [342, 162] width 685 height 325
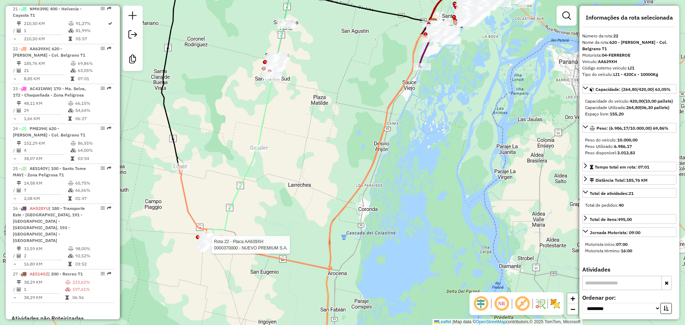
drag, startPoint x: 259, startPoint y: 195, endPoint x: 243, endPoint y: 226, distance: 34.5
click at [243, 226] on div "Rota 22 - Placa AA639XH 0000370000 - NUEVO PREMIUM S.A. Janela de atendimento G…" at bounding box center [342, 162] width 685 height 325
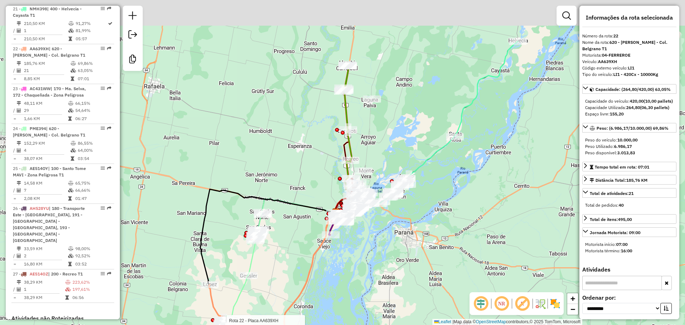
drag, startPoint x: 262, startPoint y: 47, endPoint x: 268, endPoint y: 123, distance: 75.9
click at [268, 123] on div "Rota 22 - Placa AA639XH 0000370000 - NUEVO PREMIUM S.A. Janela de atendimento G…" at bounding box center [342, 162] width 685 height 325
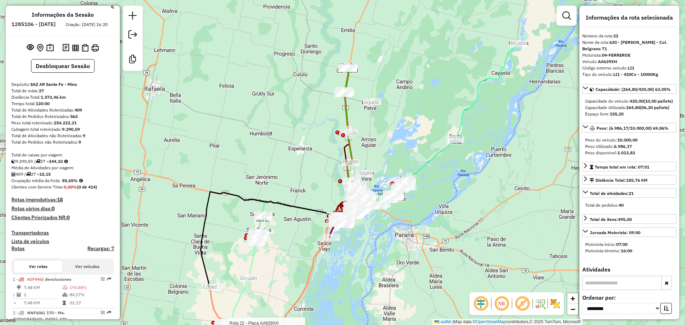
scroll to position [0, 0]
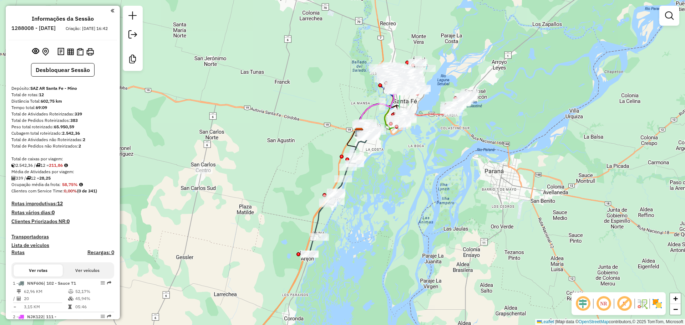
click at [318, 222] on icon at bounding box center [339, 195] width 61 height 120
select select "**********"
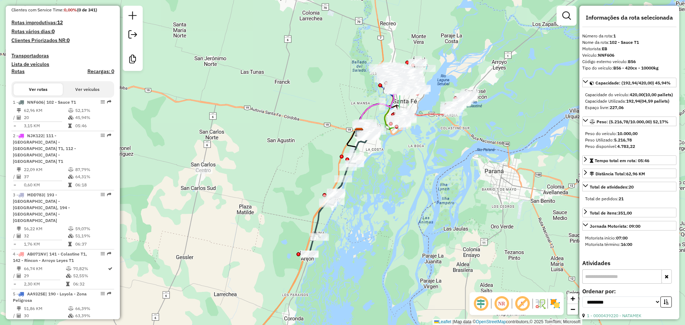
scroll to position [280, 0]
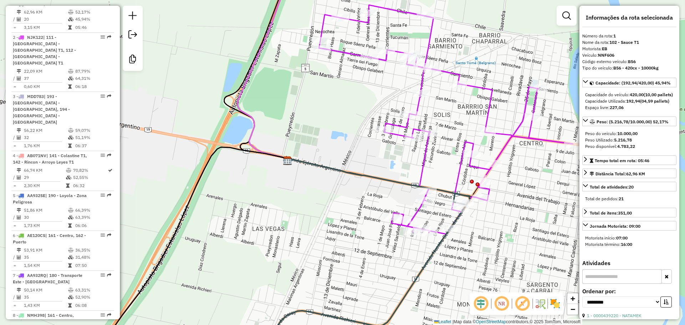
click at [418, 109] on icon at bounding box center [446, 119] width 254 height 229
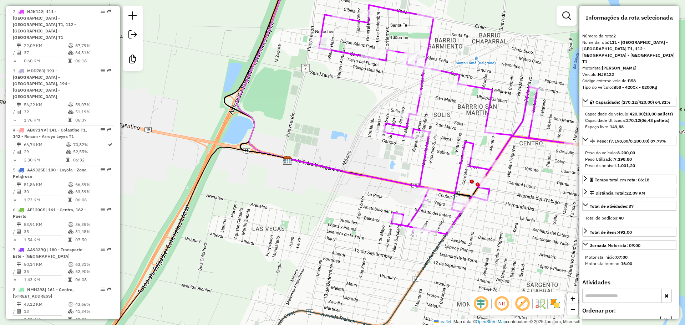
scroll to position [313, 0]
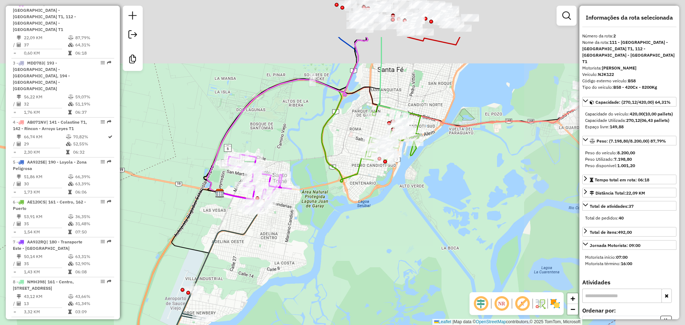
drag, startPoint x: 510, startPoint y: 154, endPoint x: 307, endPoint y: 235, distance: 218.0
click at [307, 235] on div "Janela de atendimento Grade de atendimento Capacidade Transportadoras Veículos …" at bounding box center [342, 162] width 685 height 325
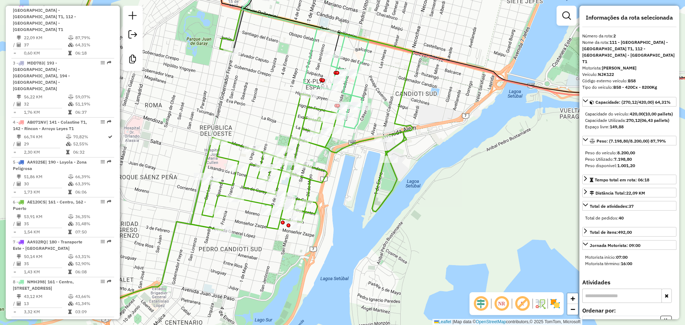
click at [359, 65] on icon at bounding box center [305, 48] width 127 height 161
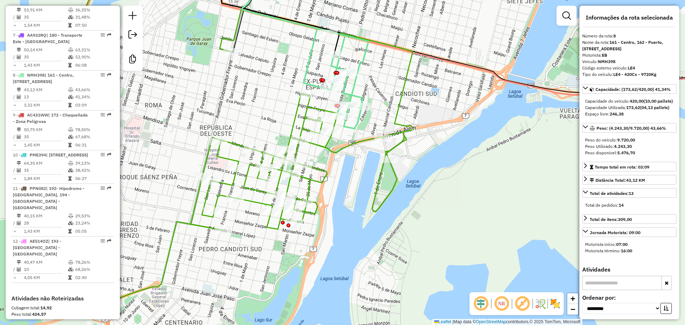
scroll to position [572, 0]
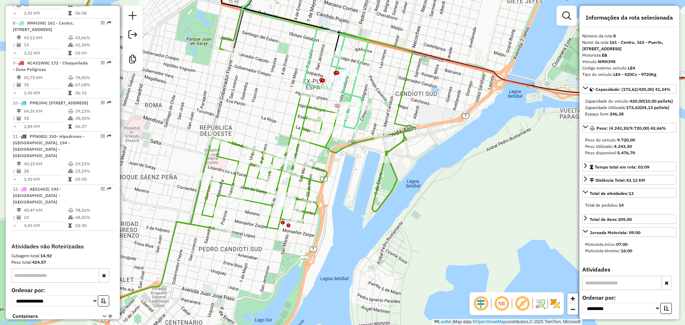
click at [346, 149] on icon at bounding box center [302, 119] width 222 height 223
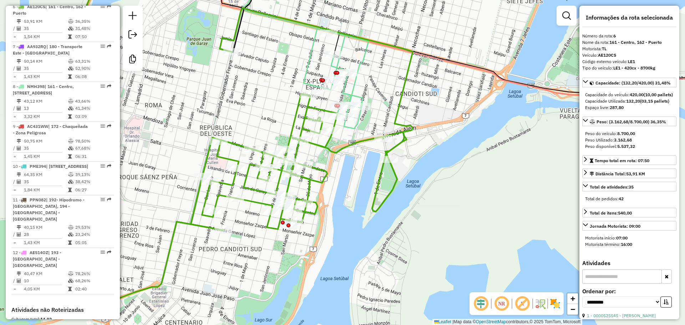
scroll to position [492, 0]
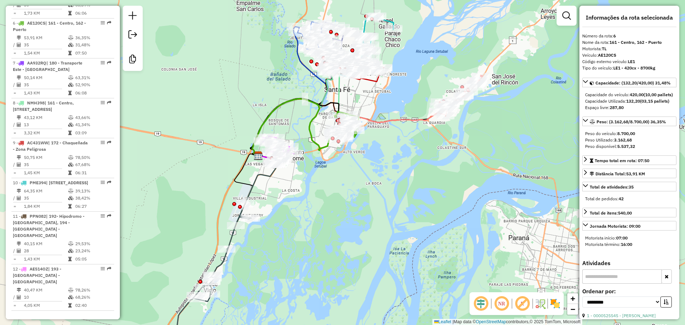
click at [413, 122] on icon at bounding box center [345, 127] width 186 height 57
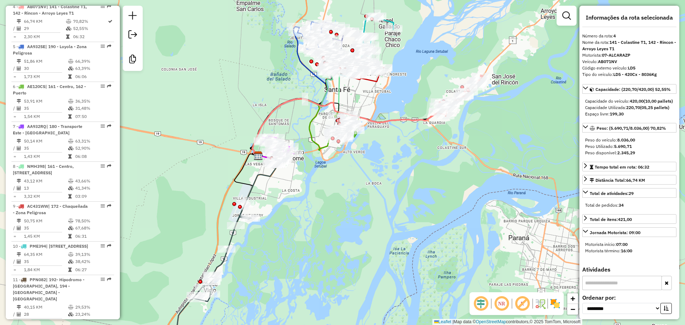
scroll to position [413, 0]
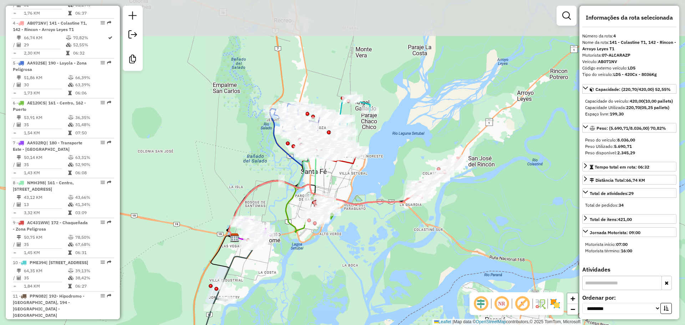
drag, startPoint x: 401, startPoint y: 114, endPoint x: 372, endPoint y: 211, distance: 101.3
click at [372, 211] on div "Janela de atendimento Grade de atendimento Capacidade Transportadoras Veículos …" at bounding box center [342, 162] width 685 height 325
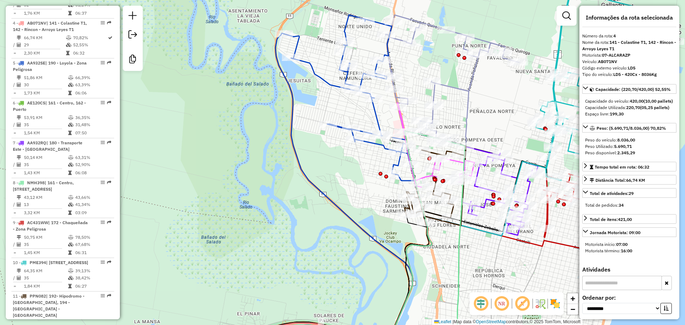
click at [326, 79] on icon at bounding box center [349, 98] width 131 height 166
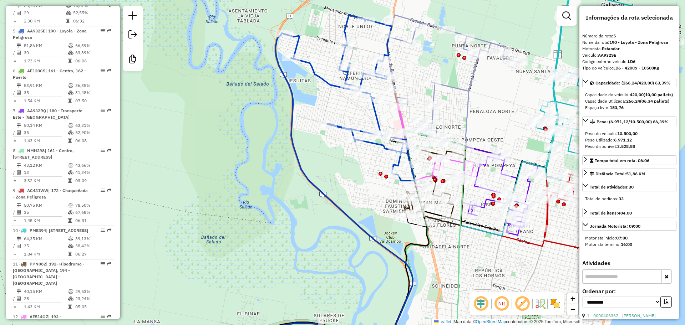
scroll to position [453, 0]
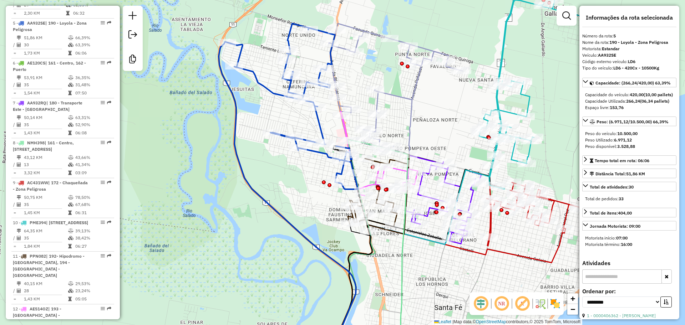
drag, startPoint x: 344, startPoint y: 176, endPoint x: 287, endPoint y: 185, distance: 58.4
click at [287, 185] on div "Janela de atendimento Grade de atendimento Capacidade Transportadoras Veículos …" at bounding box center [342, 162] width 685 height 325
click at [402, 95] on icon at bounding box center [394, 90] width 133 height 132
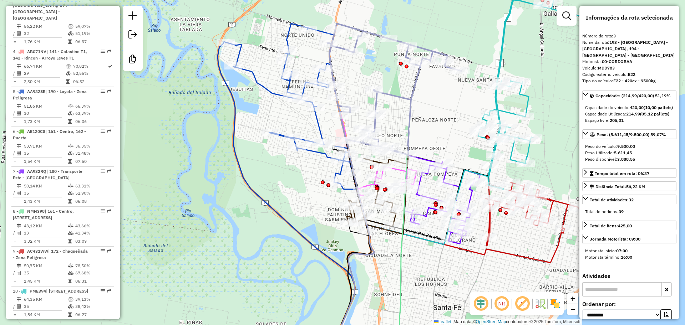
scroll to position [366, 0]
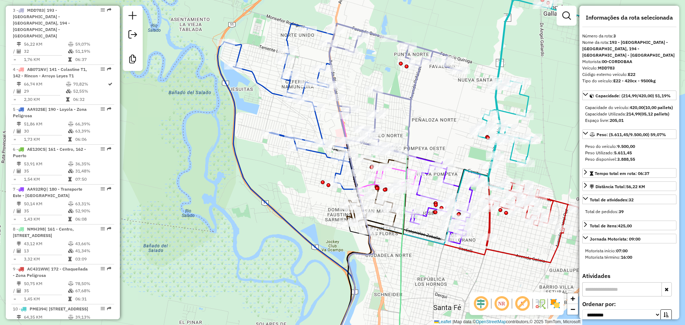
click at [495, 103] on icon at bounding box center [548, 94] width 140 height 192
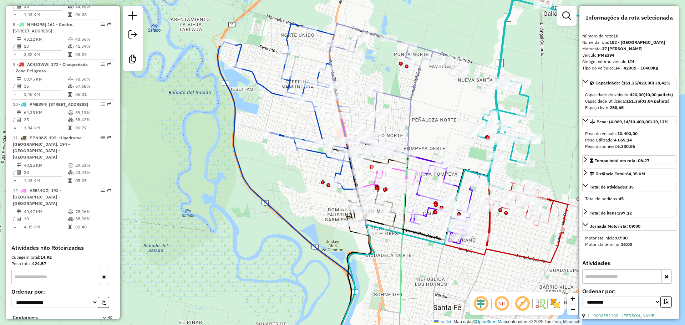
scroll to position [596, 0]
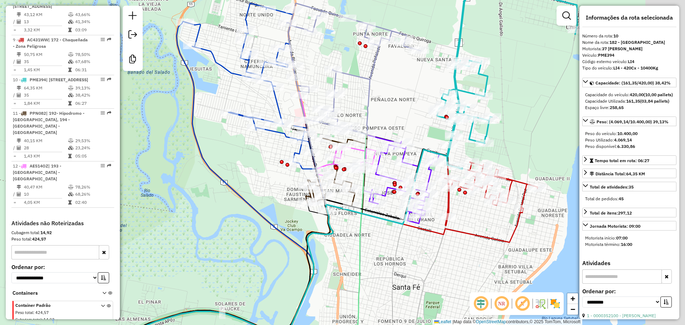
drag, startPoint x: 433, startPoint y: 114, endPoint x: 375, endPoint y: 86, distance: 64.5
click at [375, 86] on div "Janela de atendimento Grade de atendimento Capacidade Transportadoras Veículos …" at bounding box center [342, 162] width 685 height 325
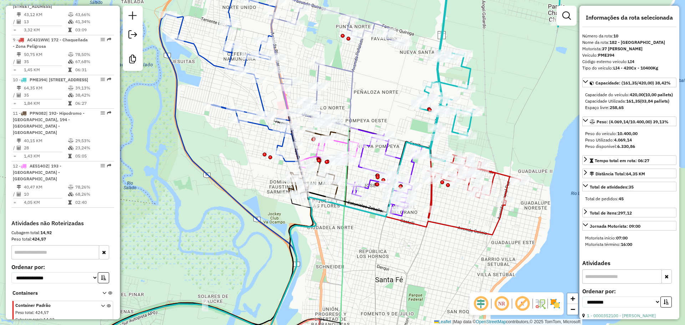
click at [498, 174] on icon at bounding box center [474, 187] width 93 height 64
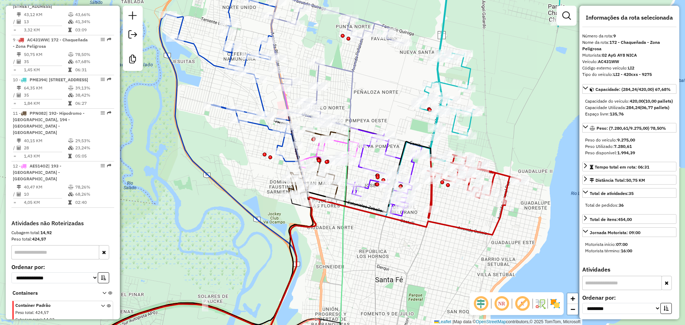
click at [398, 156] on icon at bounding box center [254, 250] width 363 height 216
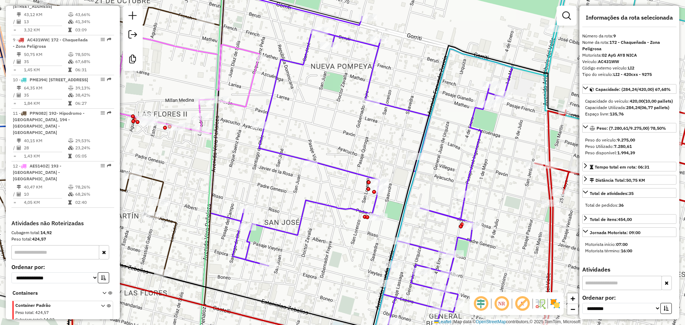
click at [364, 175] on icon at bounding box center [362, 168] width 302 height 354
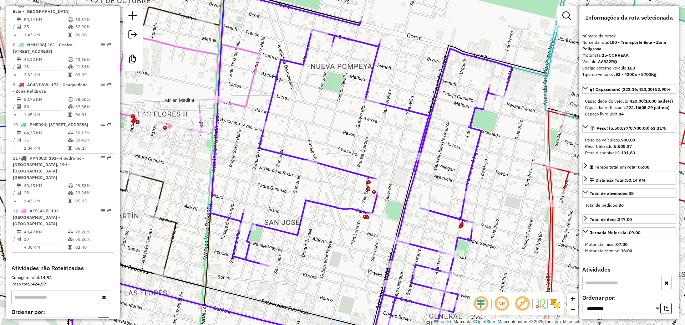
scroll to position [532, 0]
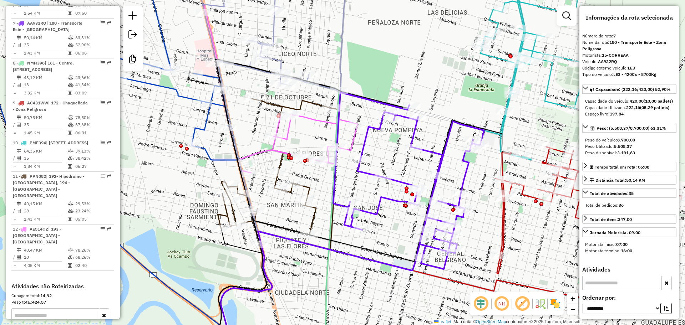
click at [310, 117] on icon at bounding box center [280, 93] width 153 height 160
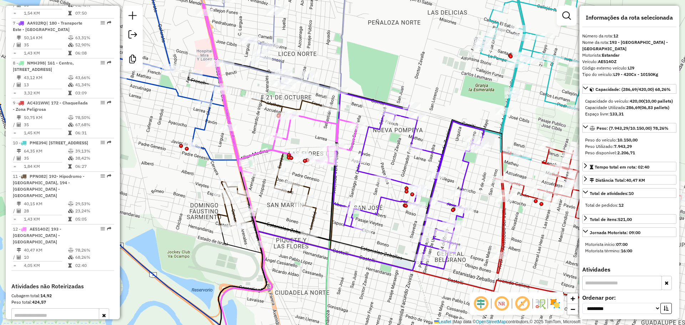
scroll to position [596, 0]
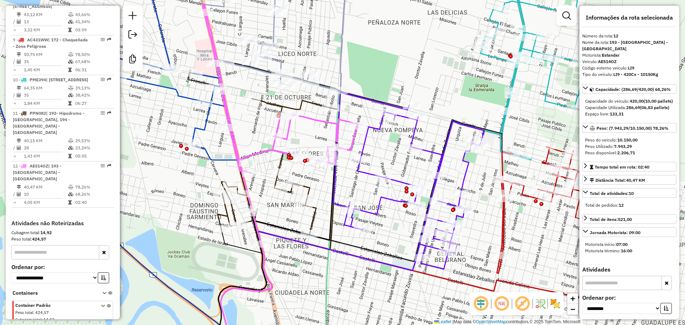
click at [310, 117] on icon at bounding box center [280, 93] width 153 height 160
click at [307, 189] on icon at bounding box center [278, 171] width 121 height 161
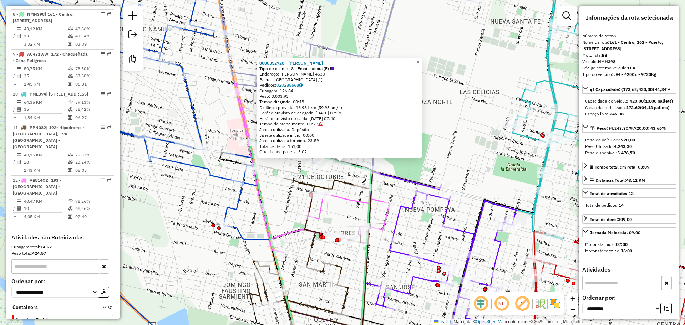
scroll to position [572, 0]
